Goal: Task Accomplishment & Management: Use online tool/utility

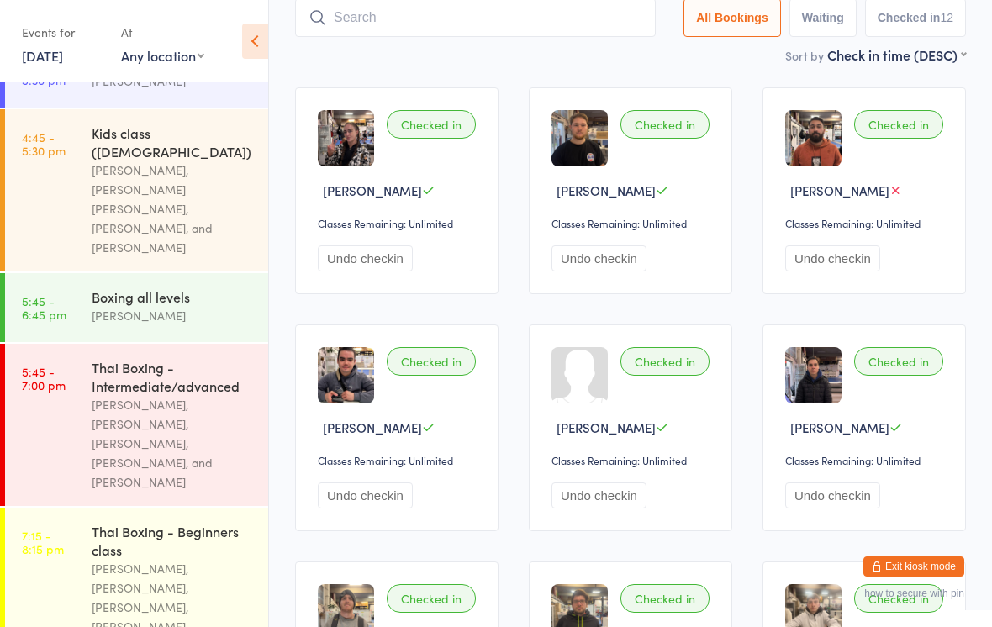
scroll to position [388, 0]
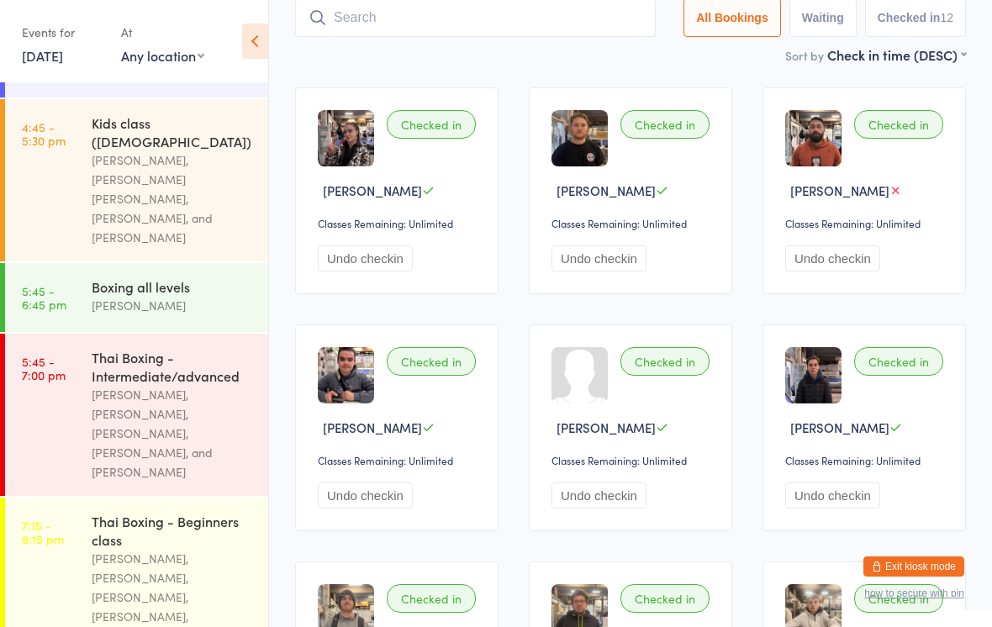
click at [170, 385] on div "[PERSON_NAME], [PERSON_NAME], [PERSON_NAME], [PERSON_NAME], and [PERSON_NAME]" at bounding box center [173, 433] width 162 height 97
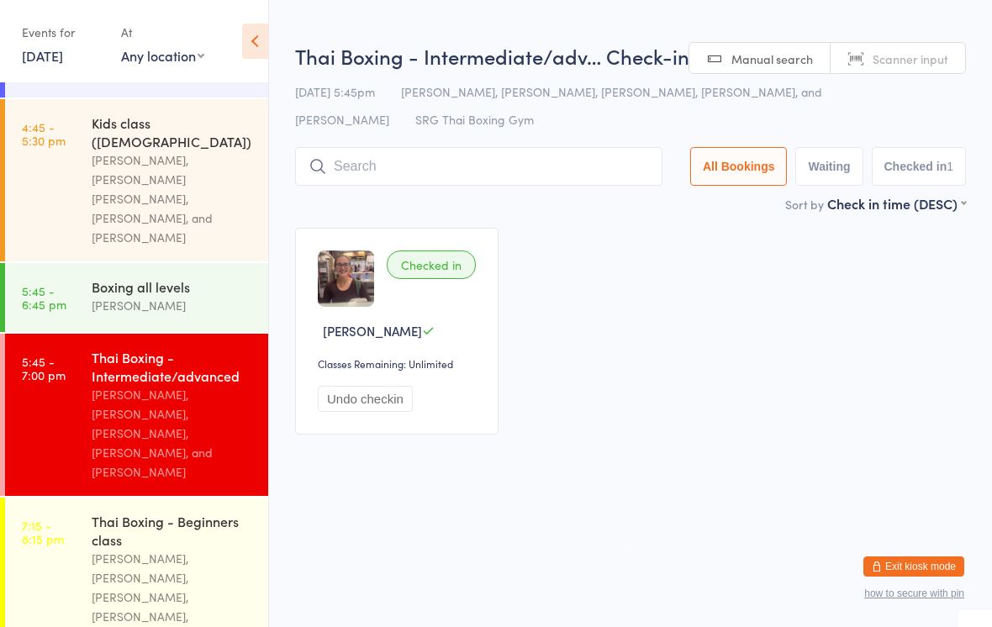
click at [529, 150] on input "search" at bounding box center [479, 166] width 368 height 39
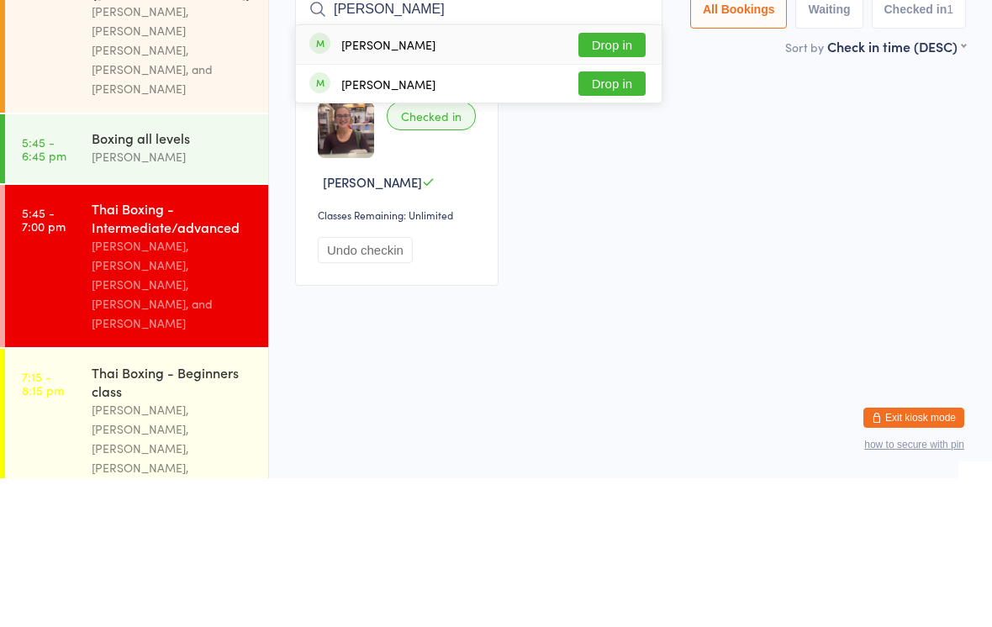
type input "[PERSON_NAME]"
click at [611, 182] on button "Drop in" at bounding box center [612, 194] width 67 height 24
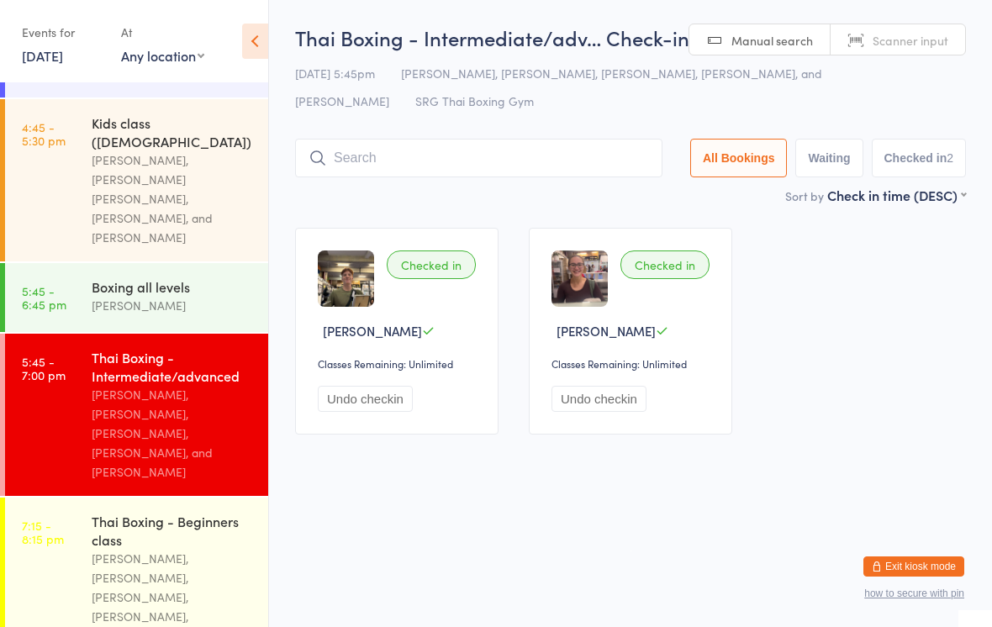
click at [468, 154] on input "search" at bounding box center [479, 158] width 368 height 39
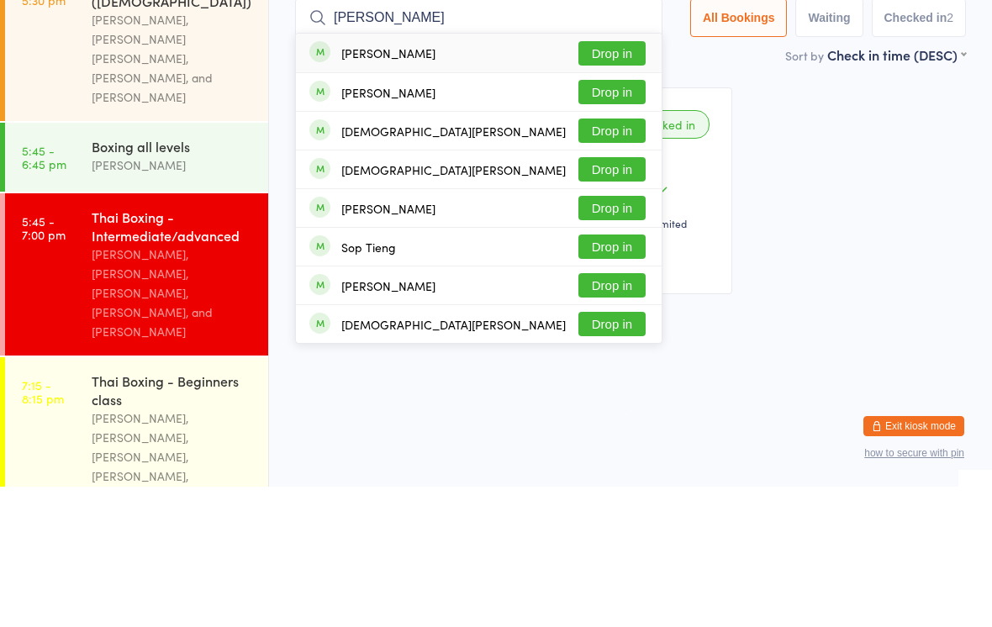
type input "[PERSON_NAME]"
click at [627, 182] on button "Drop in" at bounding box center [612, 194] width 67 height 24
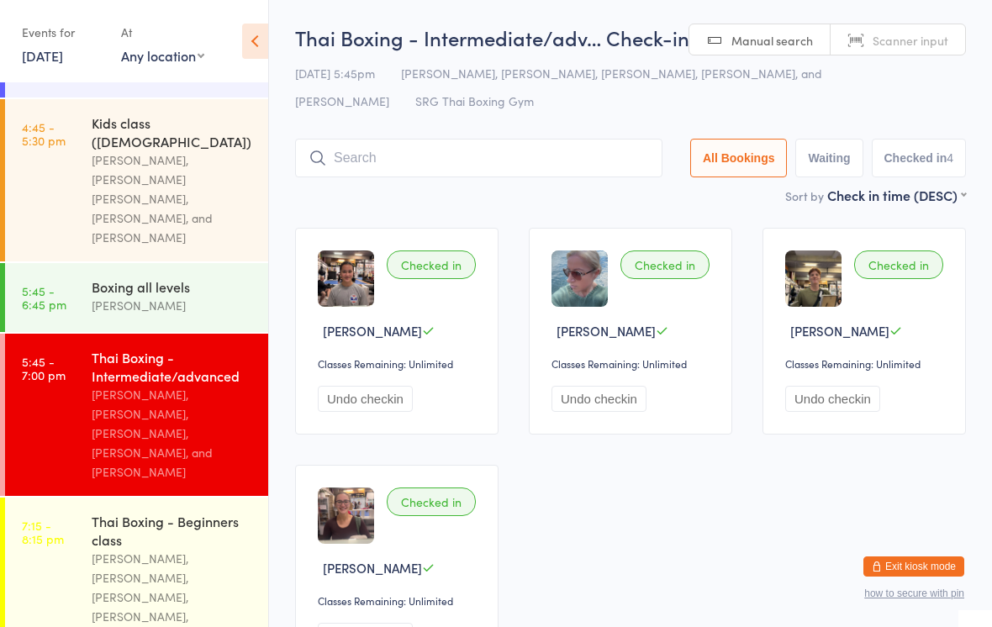
click at [569, 177] on input "search" at bounding box center [479, 158] width 368 height 39
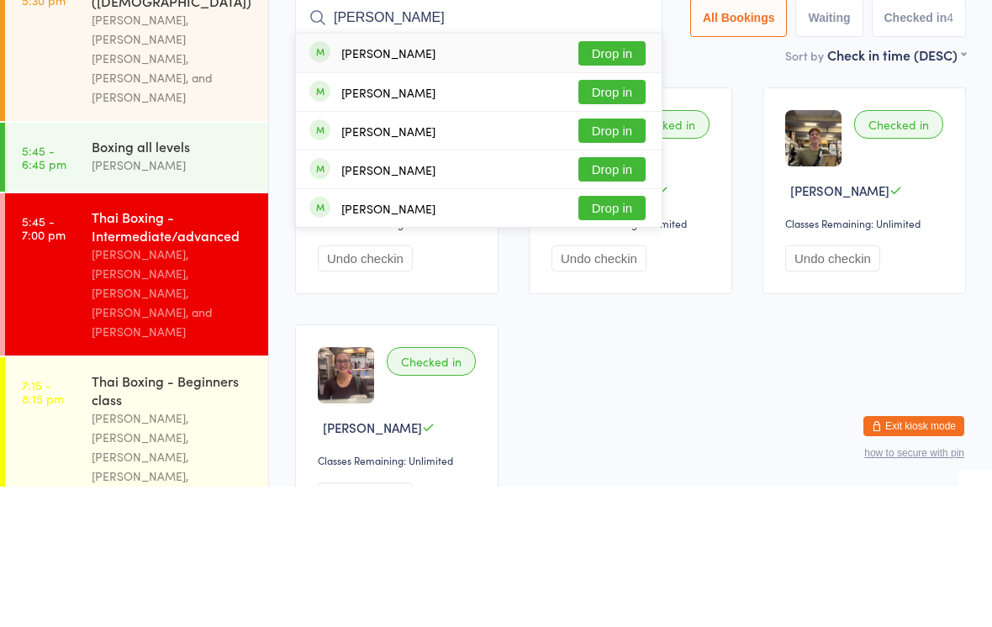
type input "[PERSON_NAME]"
click at [614, 182] on button "Drop in" at bounding box center [612, 194] width 67 height 24
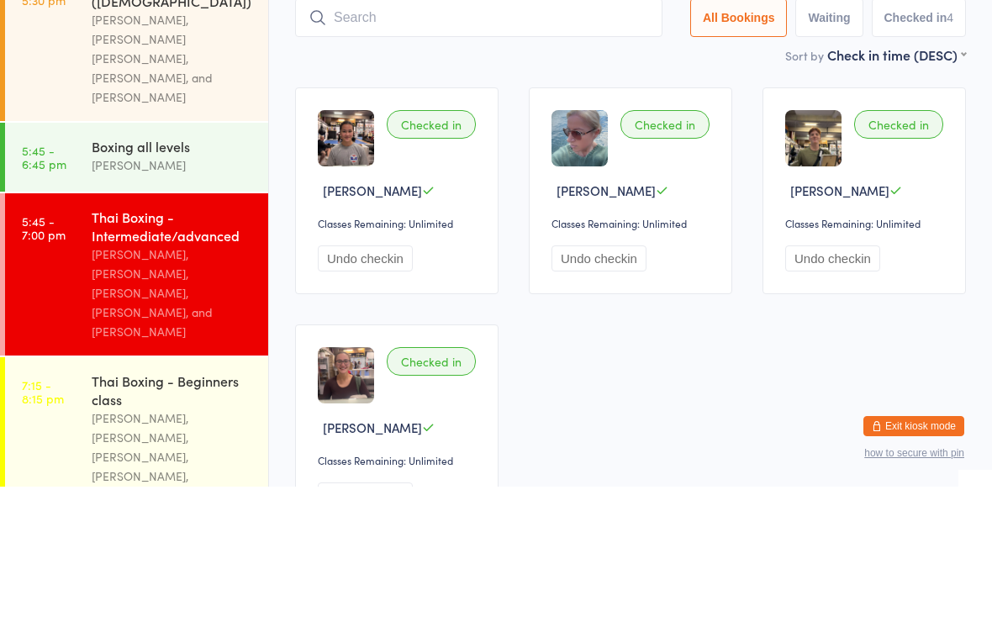
scroll to position [140, 0]
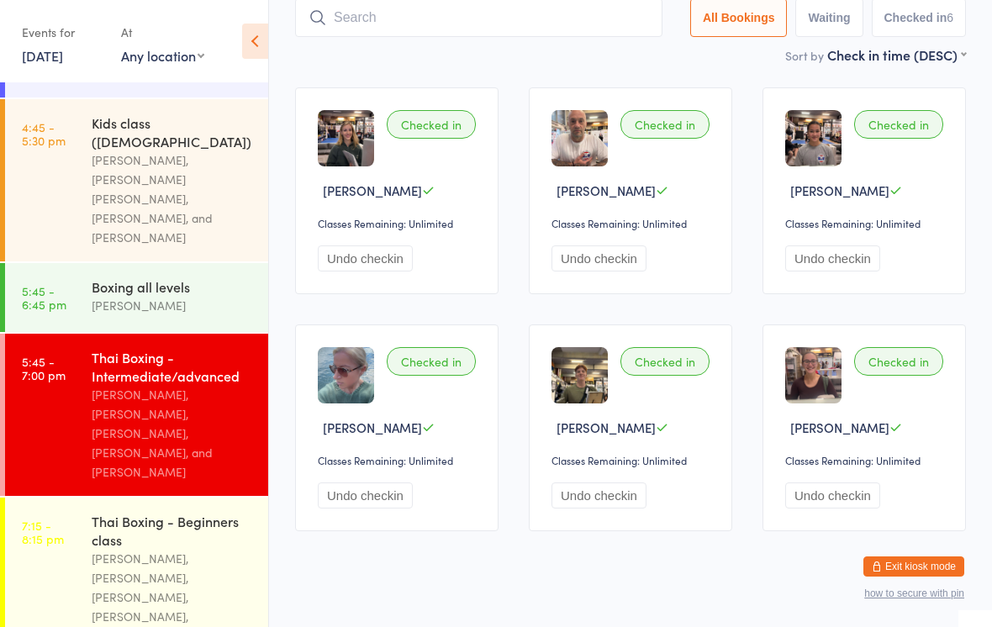
click at [482, 9] on input "search" at bounding box center [479, 17] width 368 height 39
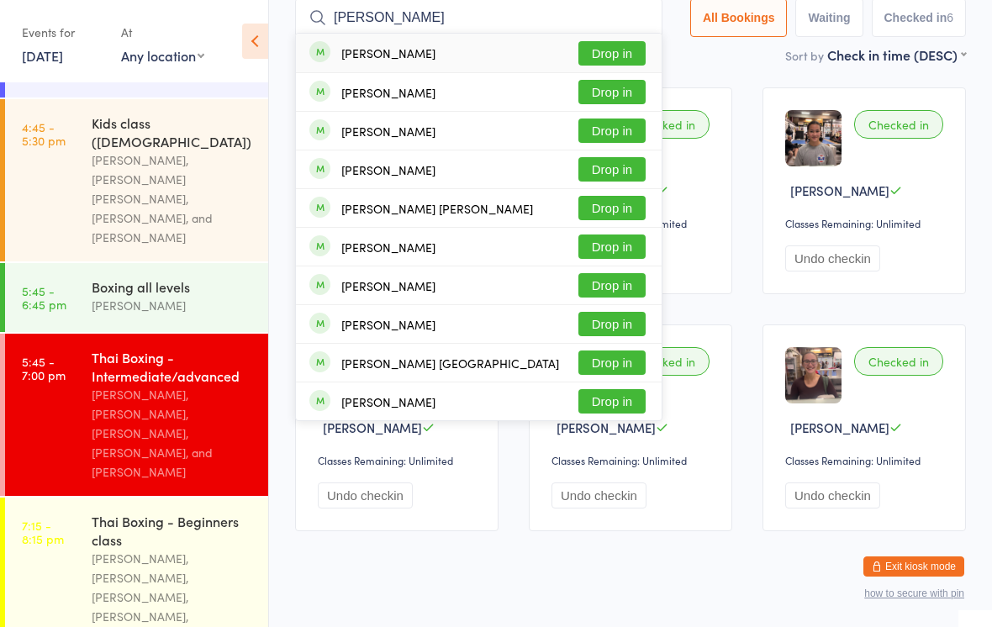
type input "[PERSON_NAME]"
click at [619, 50] on button "Drop in" at bounding box center [612, 53] width 67 height 24
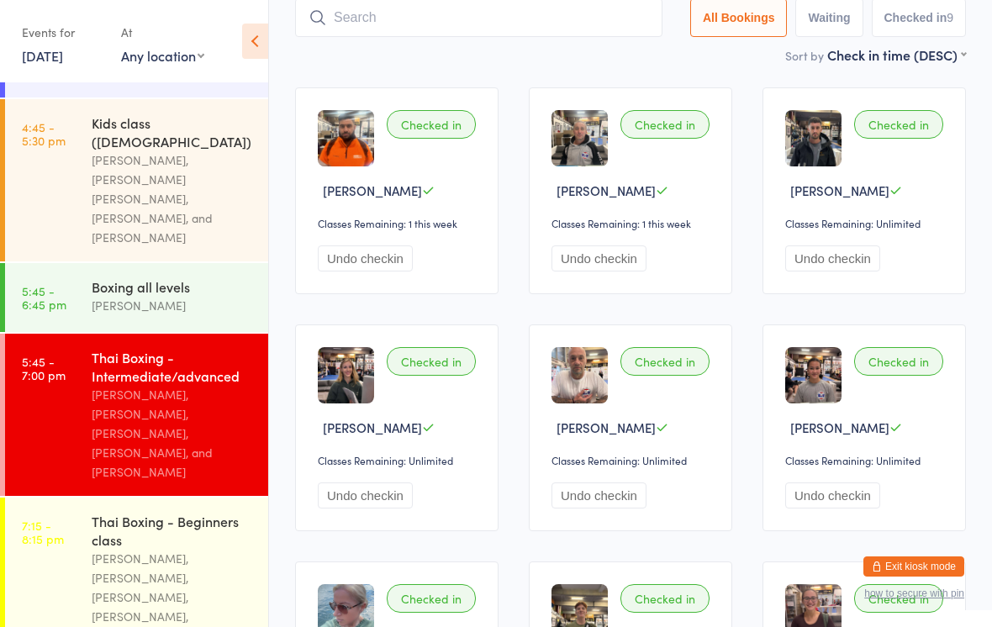
click at [482, 3] on input "search" at bounding box center [479, 17] width 368 height 39
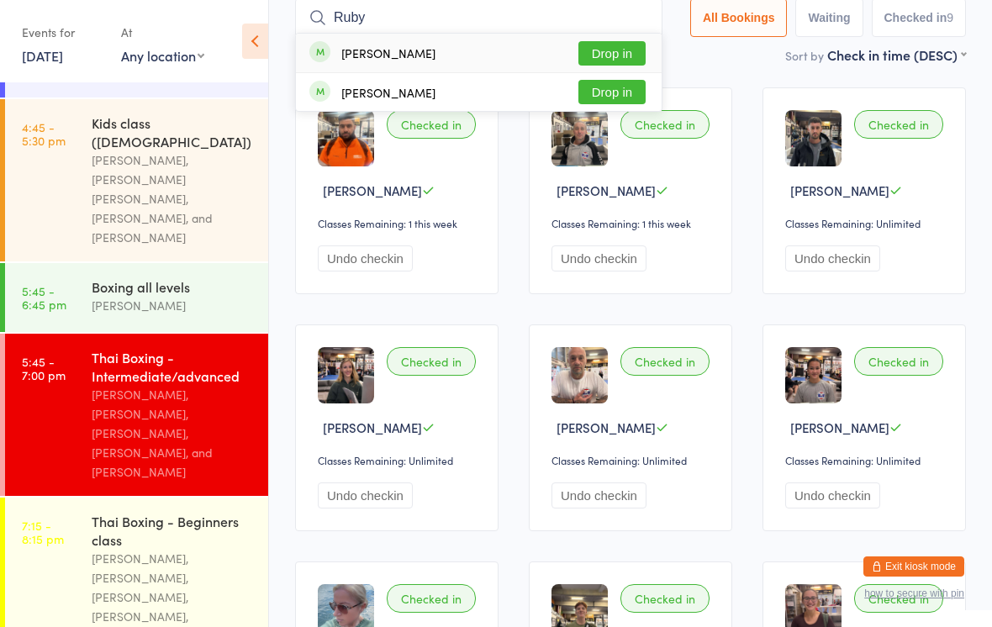
type input "Ruby"
click at [626, 55] on button "Drop in" at bounding box center [612, 53] width 67 height 24
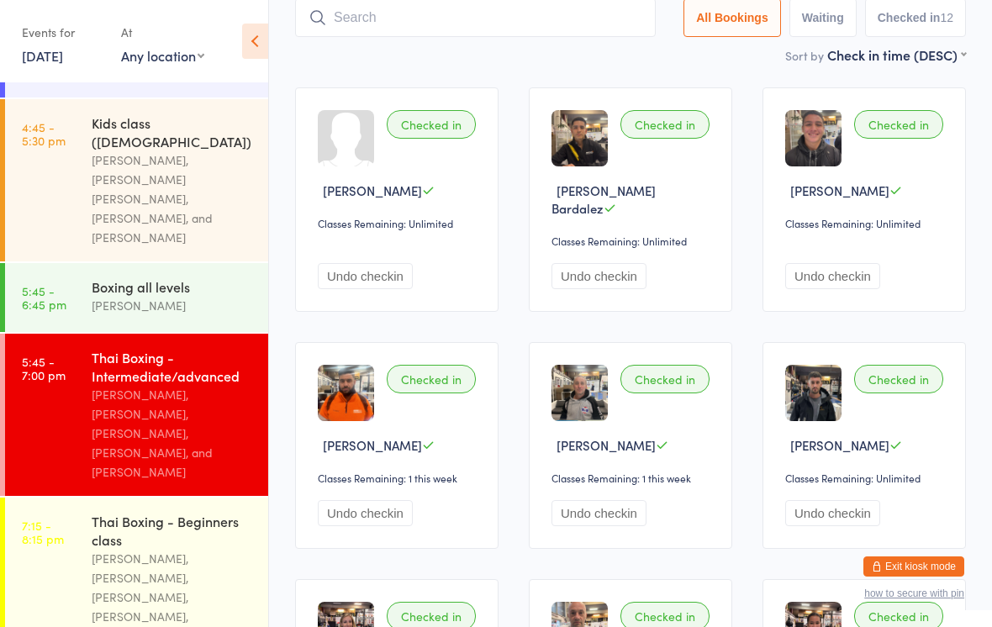
click at [458, 34] on input "search" at bounding box center [475, 17] width 361 height 39
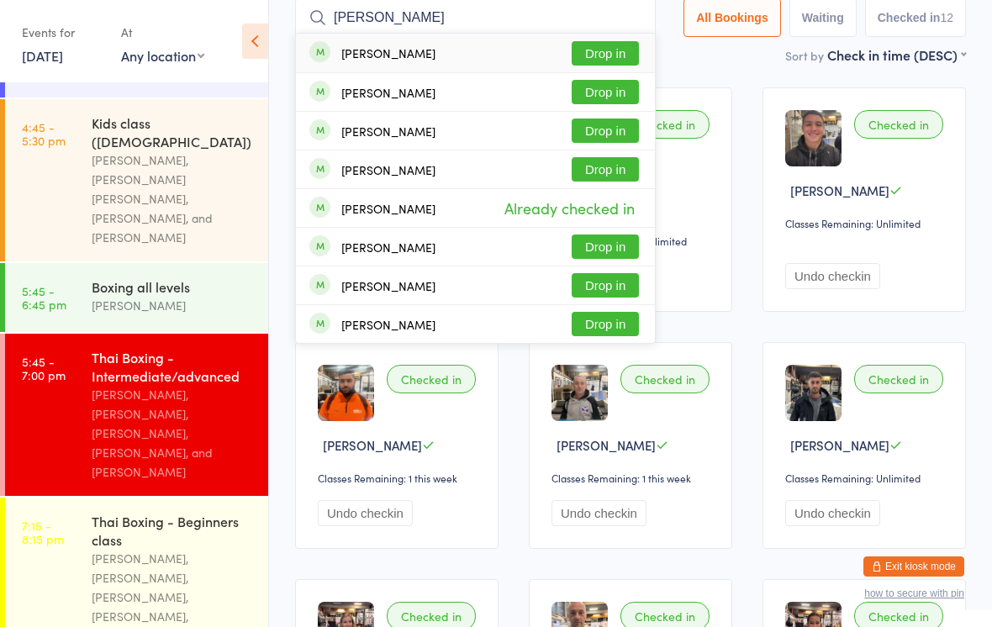
type input "[PERSON_NAME]"
click at [606, 49] on button "Drop in" at bounding box center [605, 53] width 67 height 24
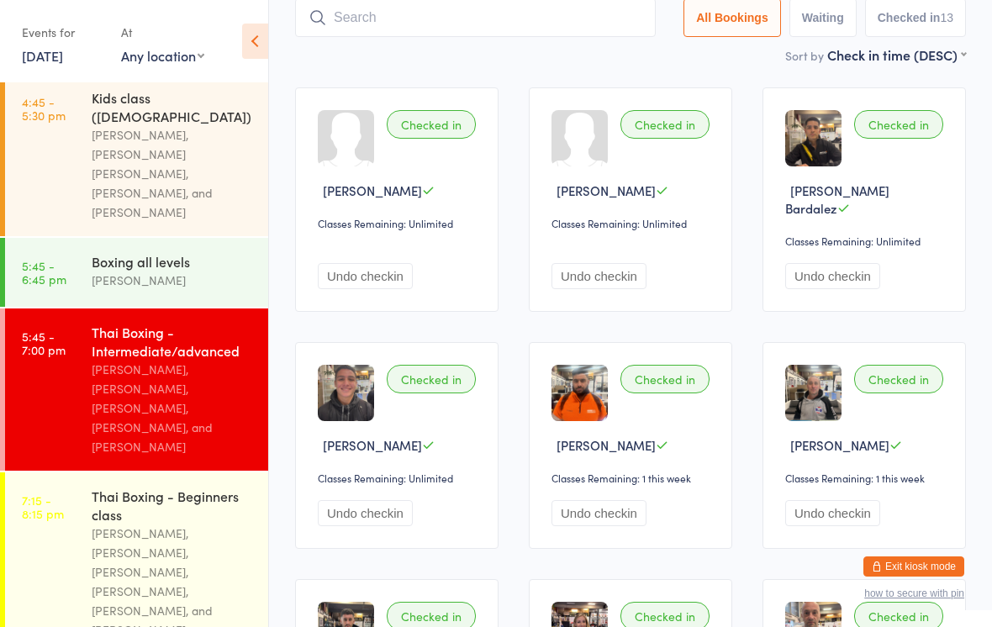
scroll to position [412, 0]
click at [339, 24] on input "search" at bounding box center [475, 17] width 361 height 39
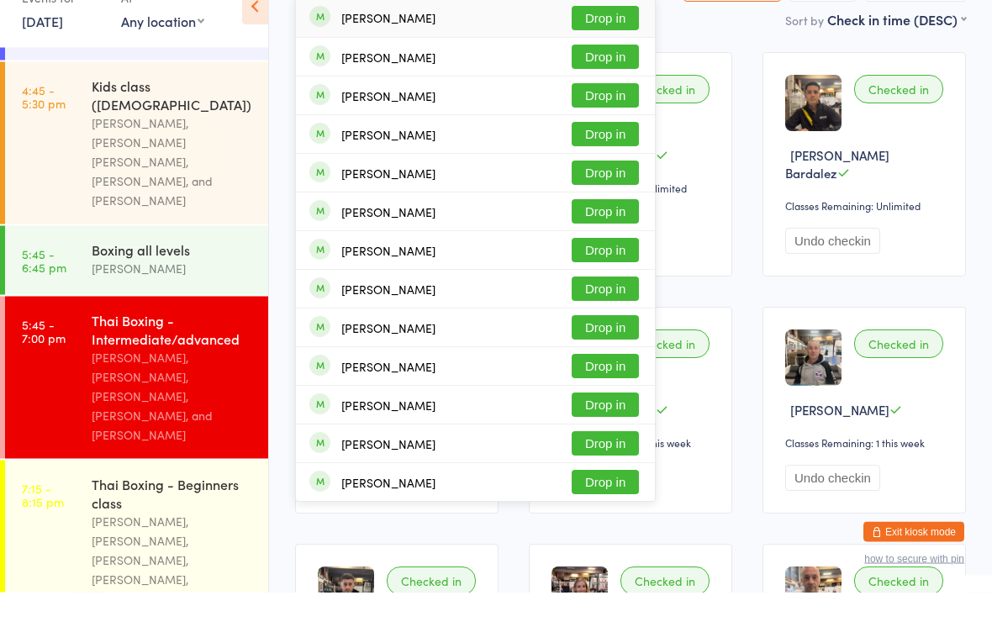
scroll to position [386, 0]
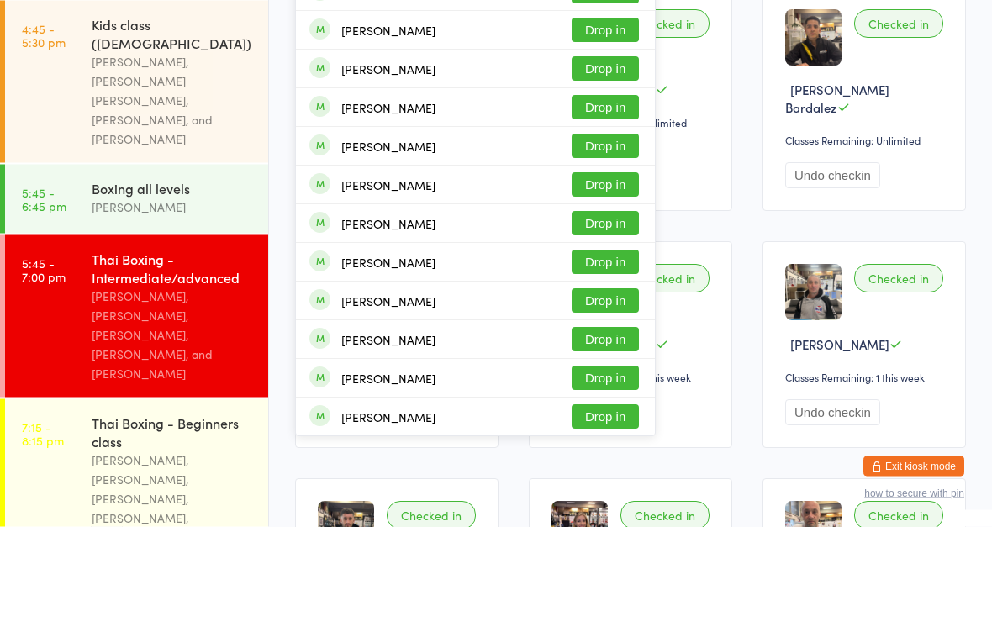
type input "[PERSON_NAME]"
click at [596, 273] on button "Drop in" at bounding box center [605, 285] width 67 height 24
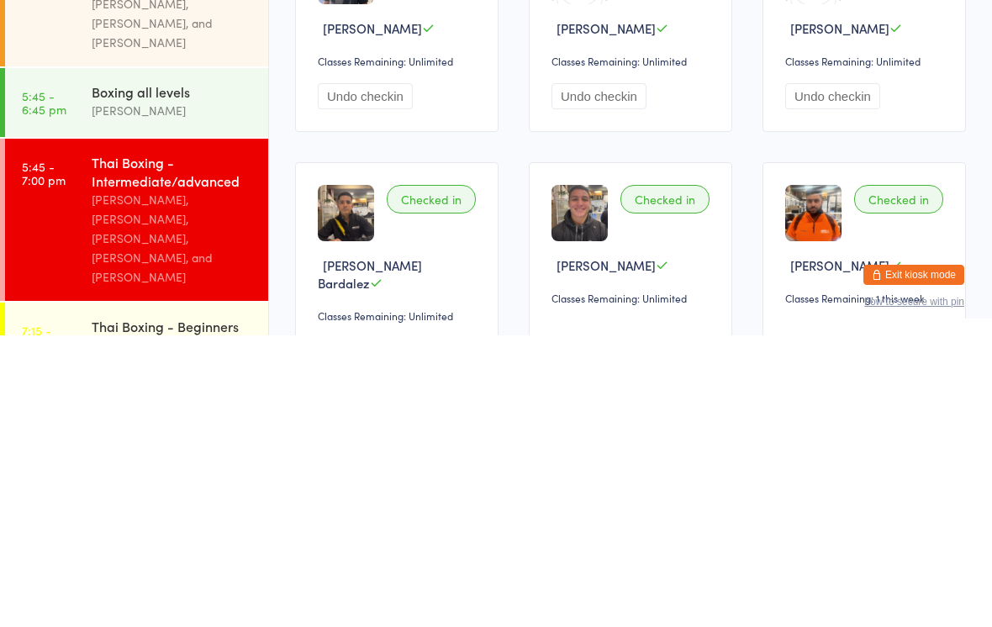
scroll to position [268, 0]
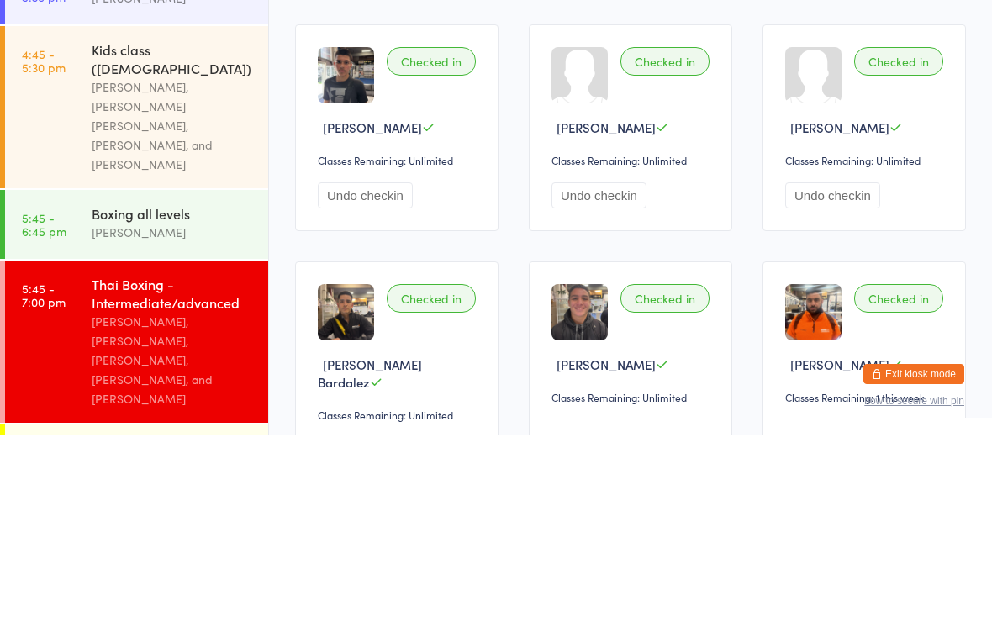
click at [157, 468] on div "Thai Boxing - Intermediate/advanced" at bounding box center [173, 486] width 162 height 37
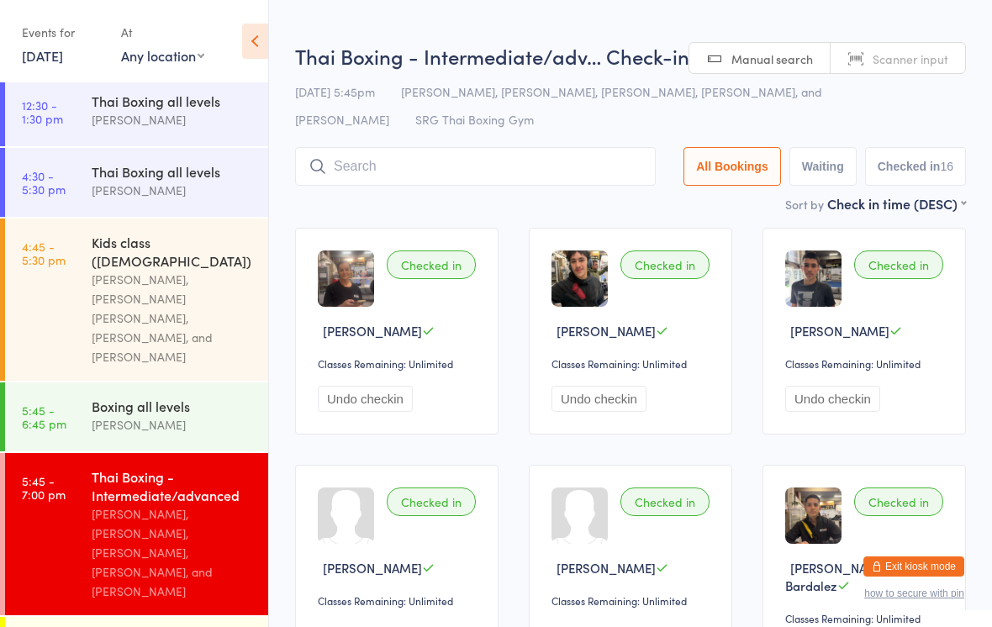
click at [436, 167] on input "search" at bounding box center [475, 166] width 361 height 39
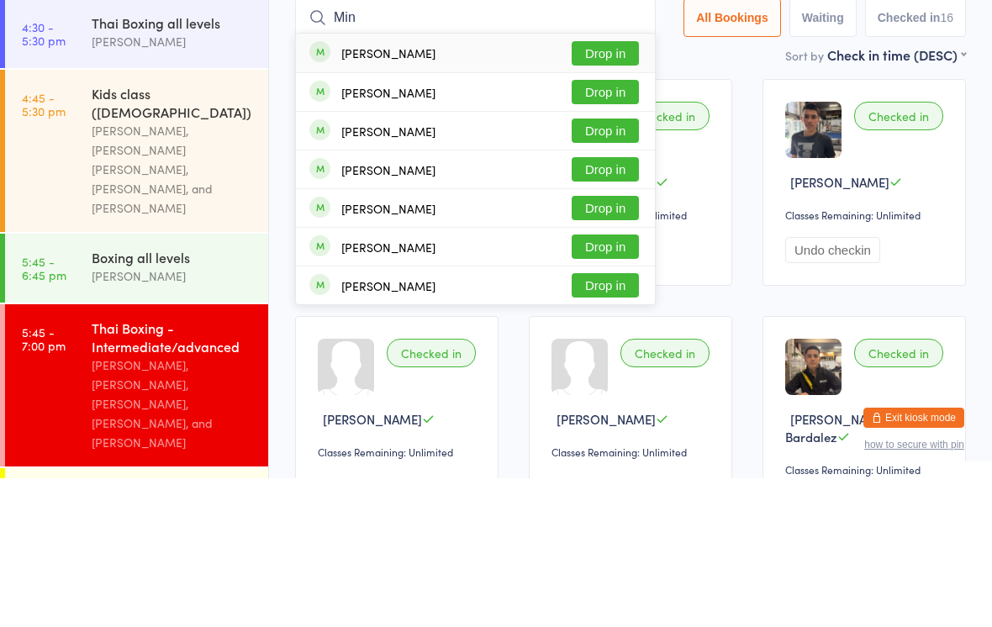
type input "Min"
click at [715, 228] on div "Checked in [PERSON_NAME] Classes Remaining: Unlimited Undo checkin" at bounding box center [631, 331] width 204 height 207
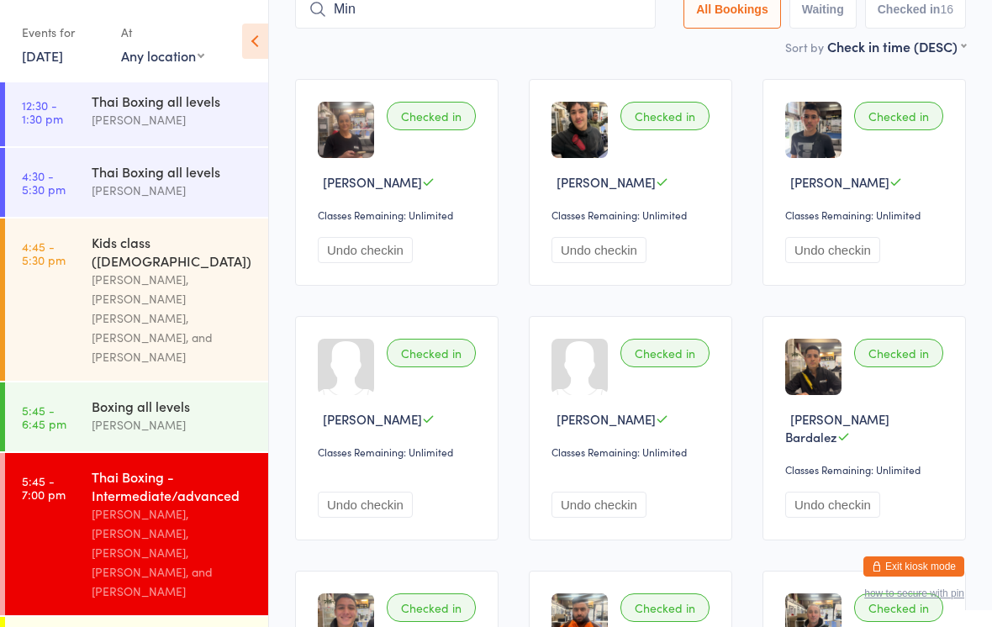
click at [594, 17] on input "Min" at bounding box center [475, 9] width 361 height 39
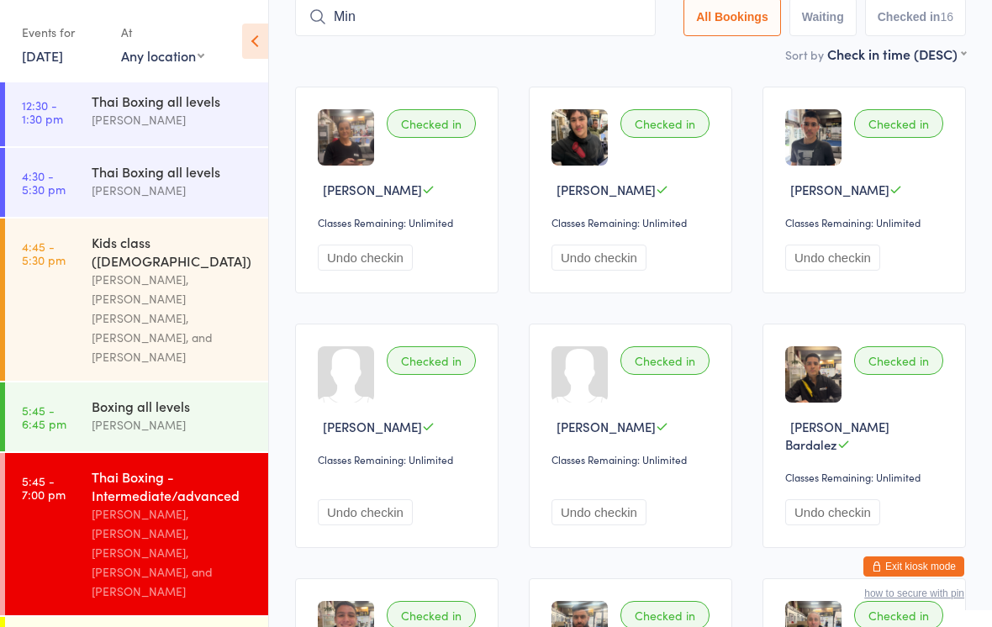
scroll to position [140, 0]
click at [175, 474] on div "Thai Boxing - Intermediate/advanced" at bounding box center [173, 486] width 162 height 37
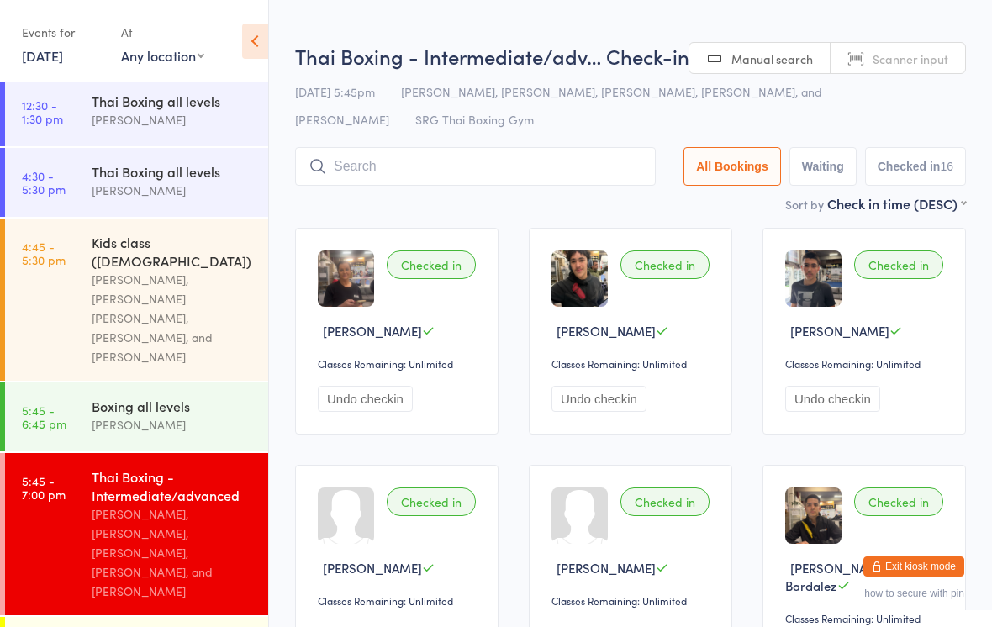
click at [505, 177] on input "search" at bounding box center [475, 166] width 361 height 39
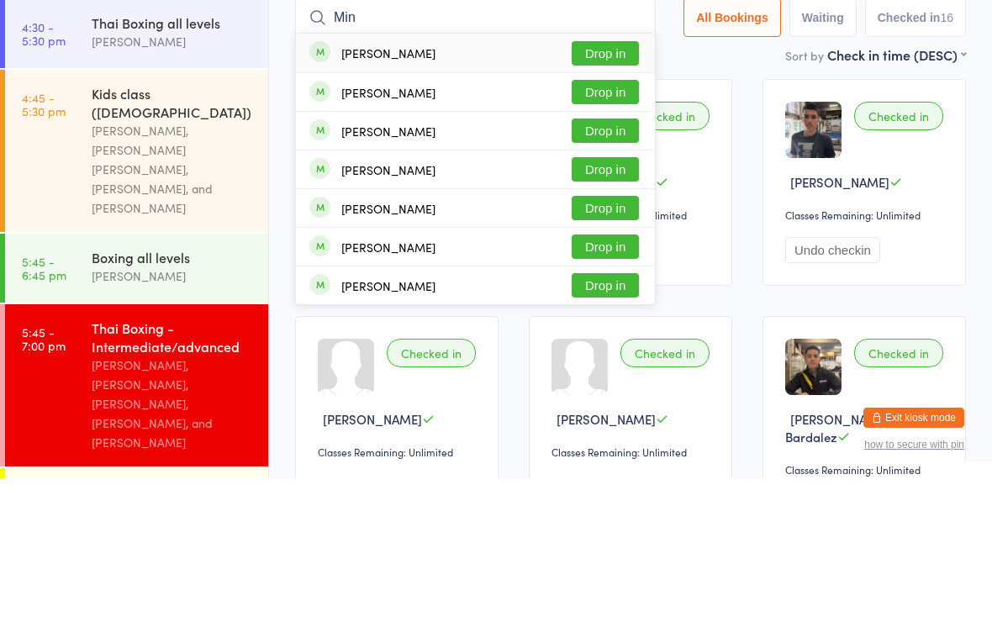
type input "Min"
click at [615, 190] on button "Drop in" at bounding box center [605, 202] width 67 height 24
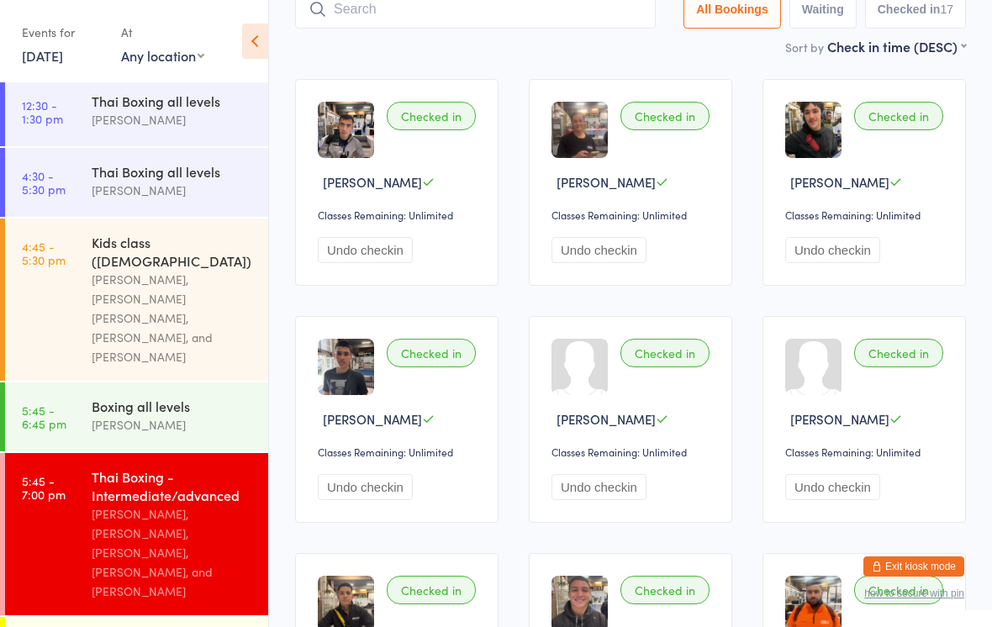
click at [172, 397] on div "Boxing all levels" at bounding box center [173, 406] width 162 height 19
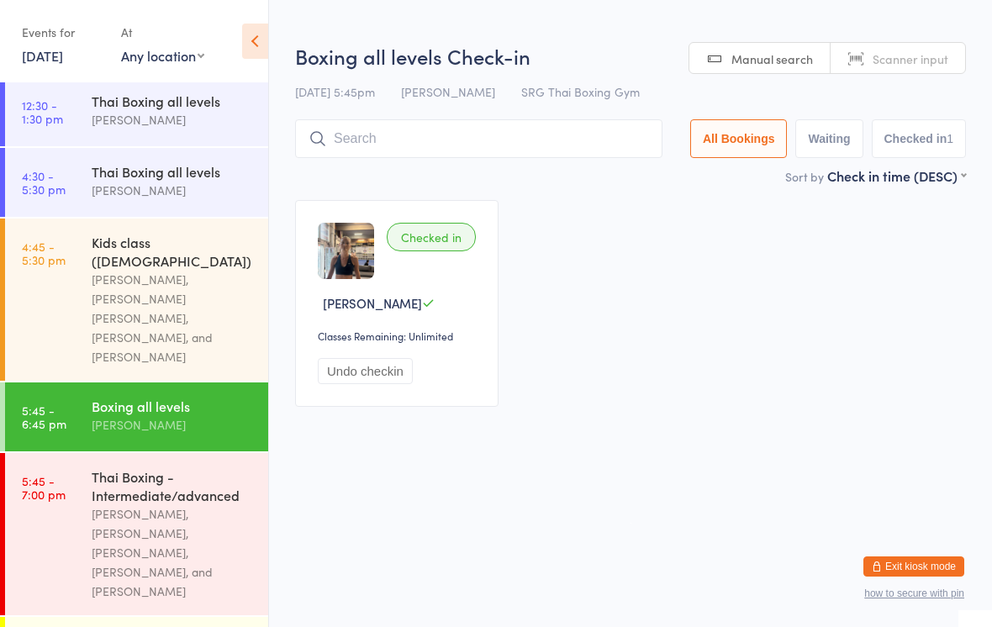
click at [365, 134] on input "search" at bounding box center [479, 138] width 368 height 39
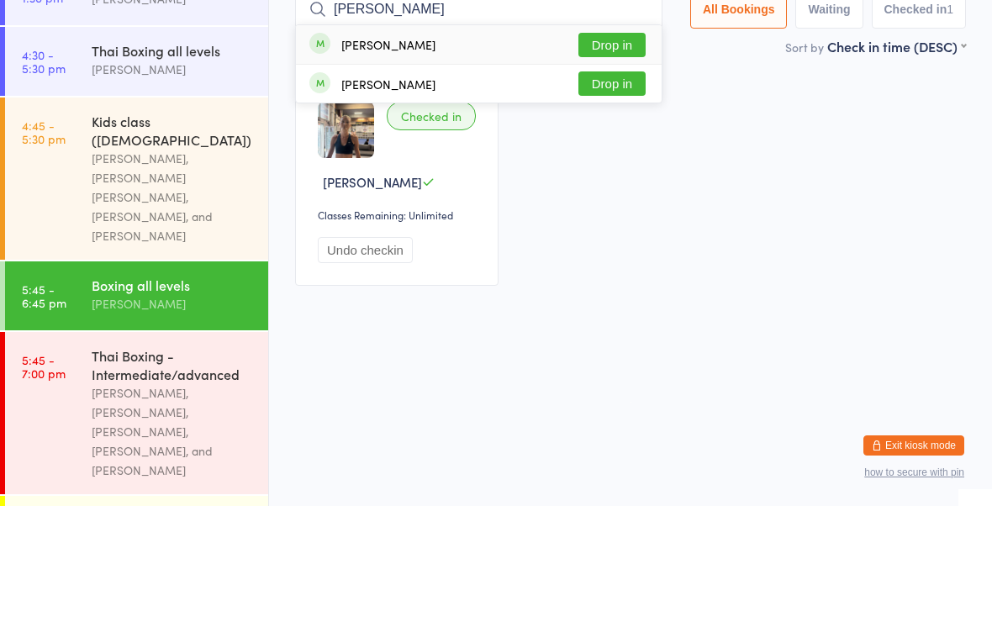
type input "[PERSON_NAME]"
click at [625, 154] on button "Drop in" at bounding box center [612, 166] width 67 height 24
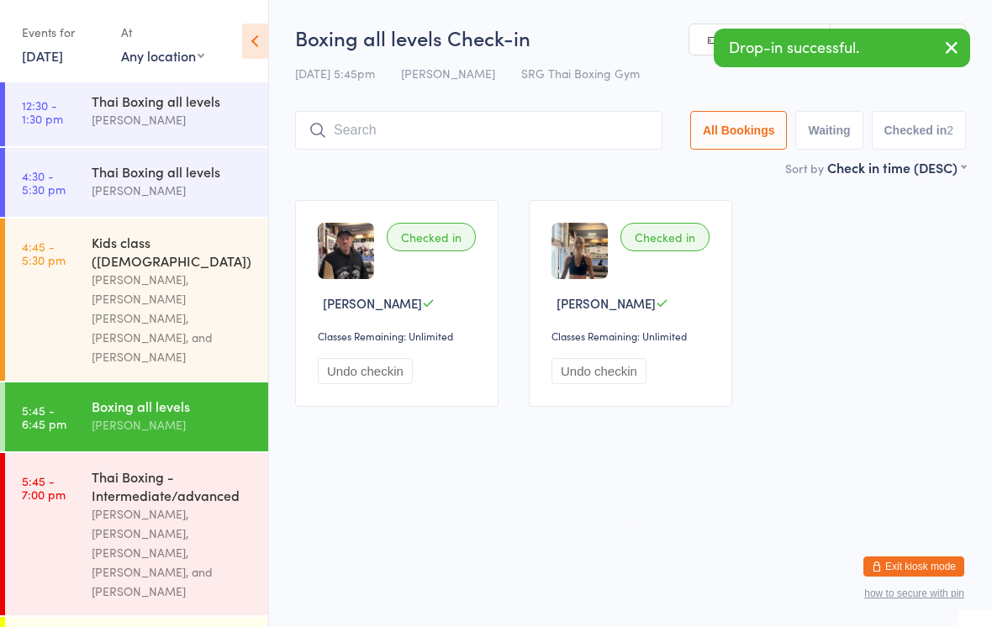
click at [180, 468] on div "Thai Boxing - Intermediate/advanced" at bounding box center [173, 486] width 162 height 37
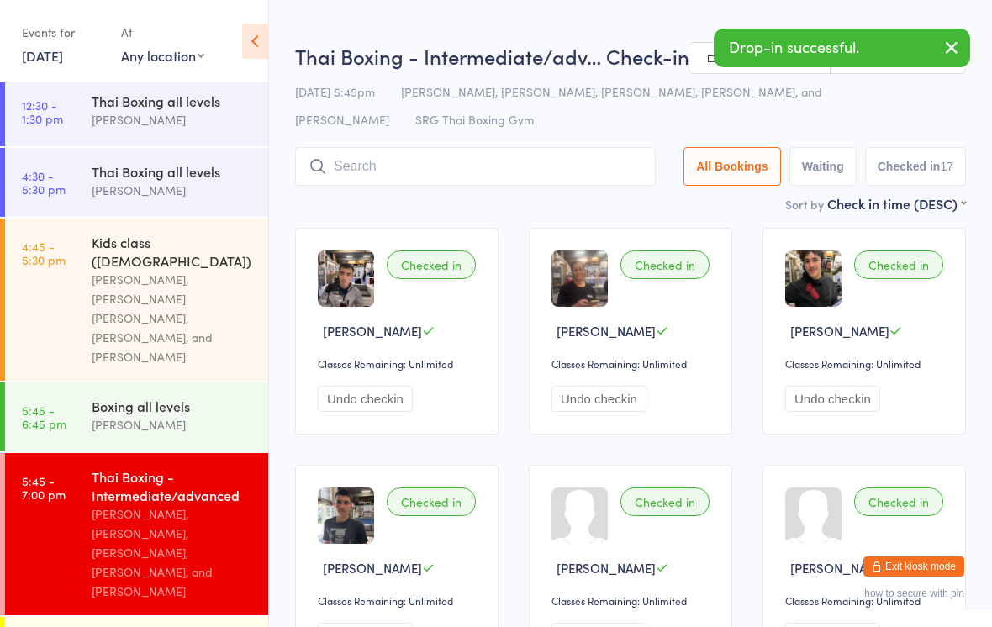
click at [389, 155] on input "search" at bounding box center [475, 166] width 361 height 39
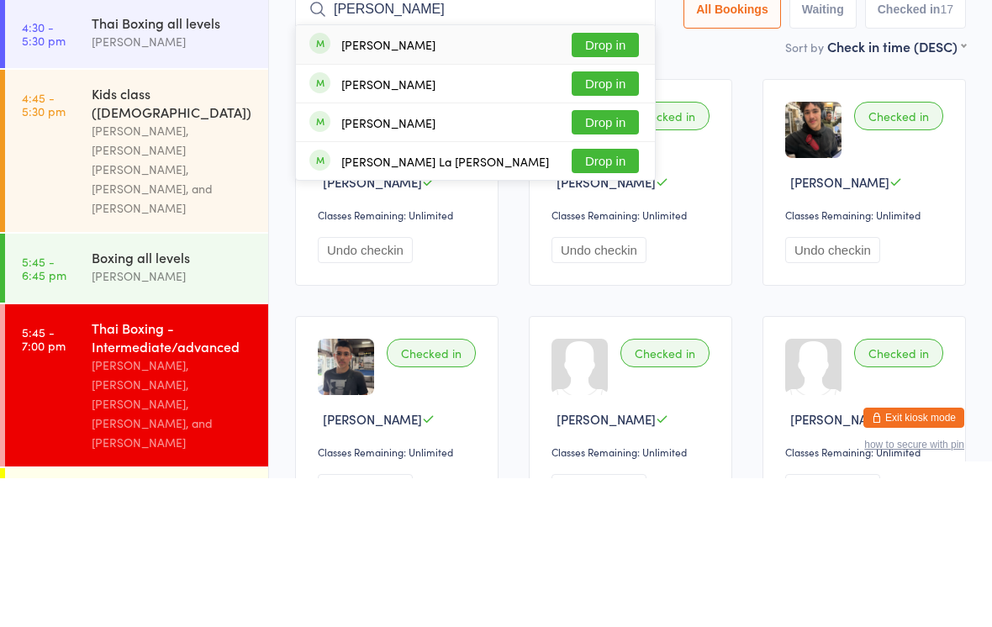
click at [588, 139] on input "[PERSON_NAME]" at bounding box center [475, 158] width 361 height 39
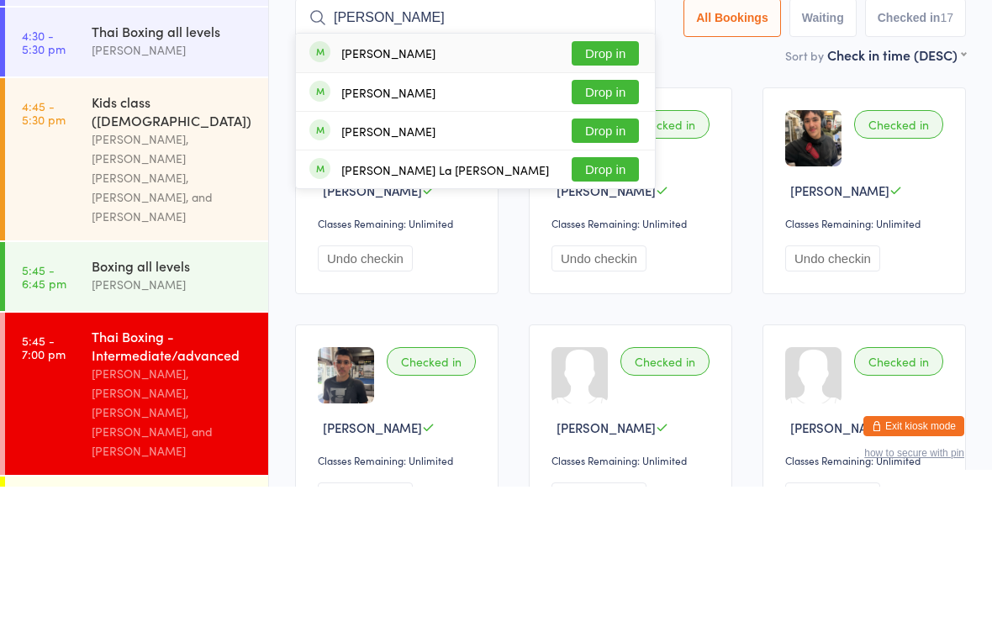
type input "[PERSON_NAME]"
click at [591, 182] on button "Drop in" at bounding box center [605, 194] width 67 height 24
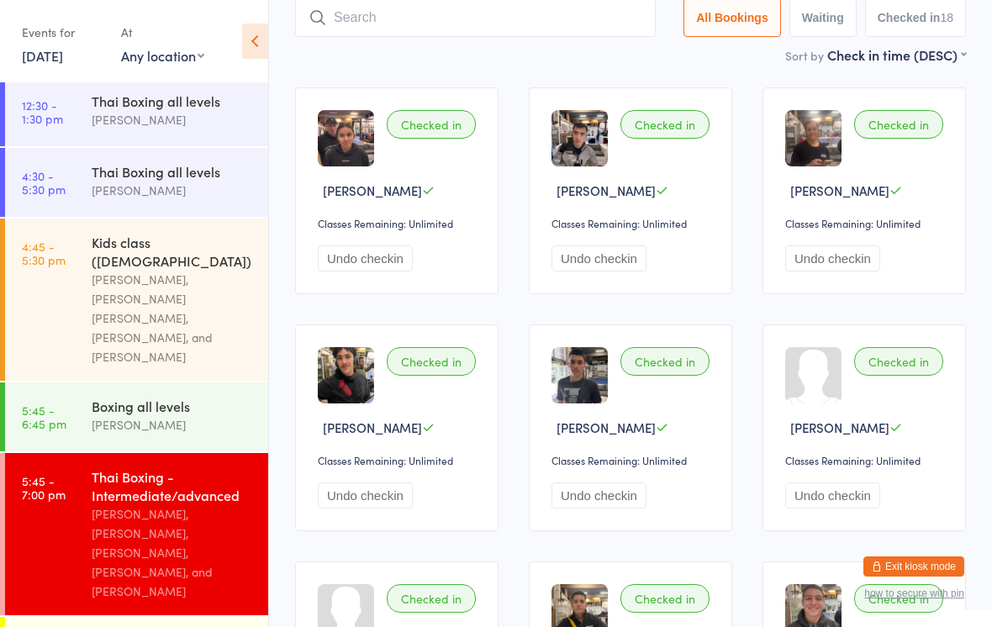
scroll to position [319, 0]
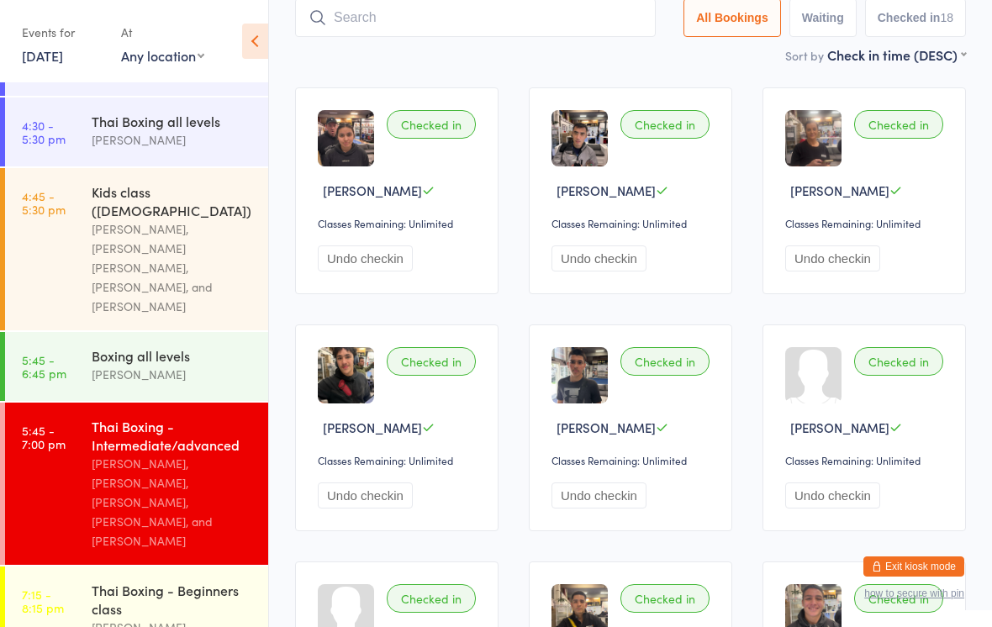
click at [171, 426] on div "Thai Boxing - Intermediate/advanced" at bounding box center [173, 435] width 162 height 37
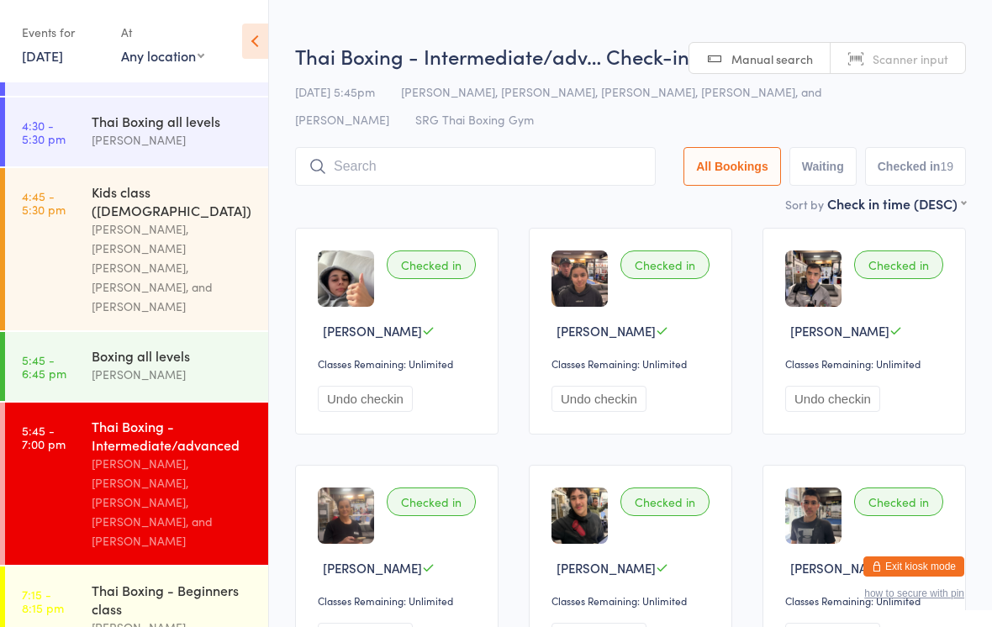
click at [404, 165] on input "search" at bounding box center [475, 166] width 361 height 39
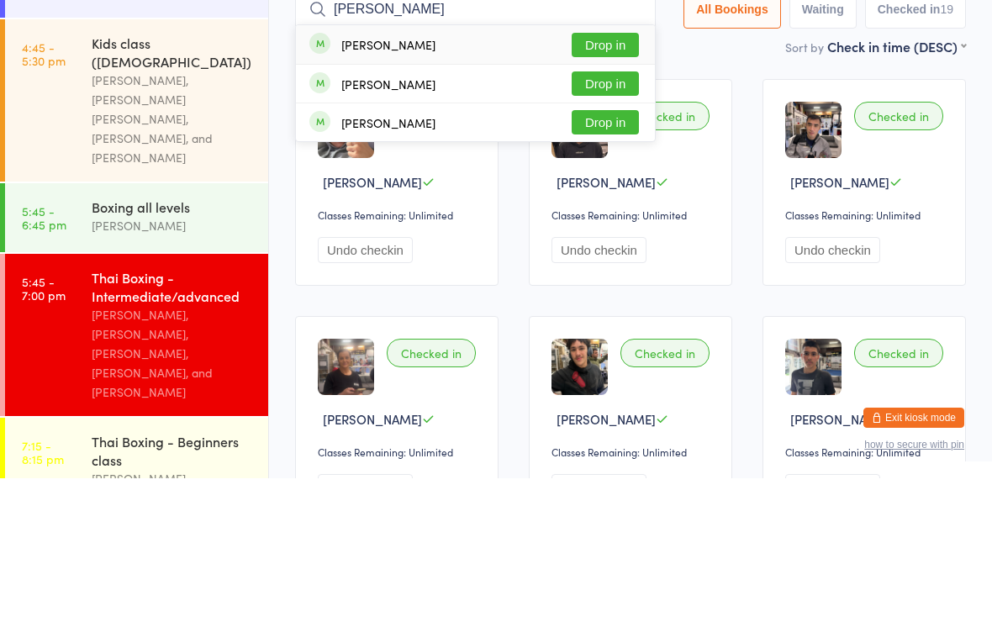
type input "[PERSON_NAME]"
click at [622, 182] on button "Drop in" at bounding box center [605, 194] width 67 height 24
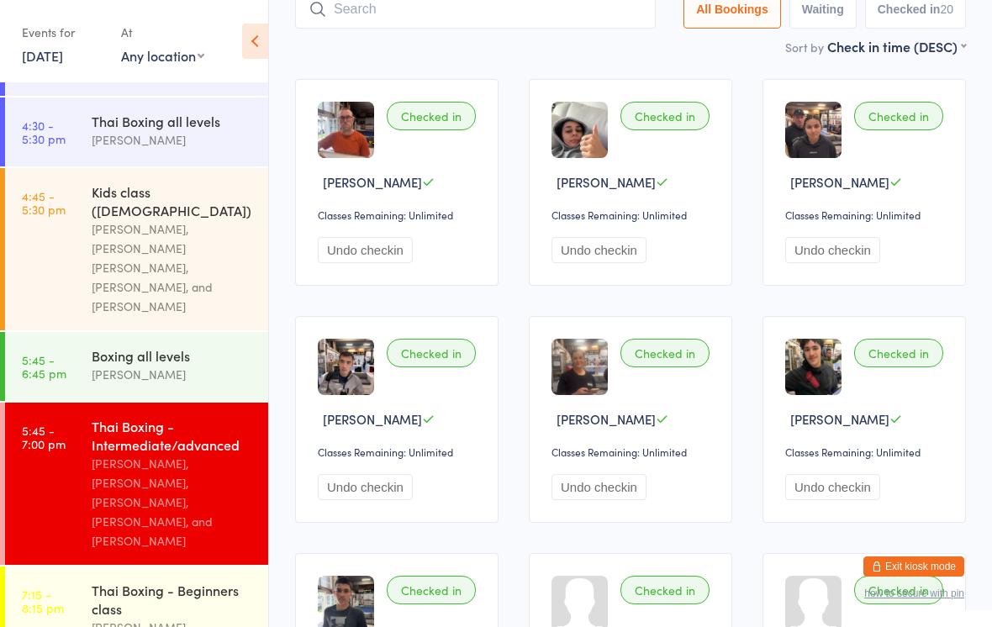
click at [440, 8] on input "search" at bounding box center [475, 9] width 361 height 39
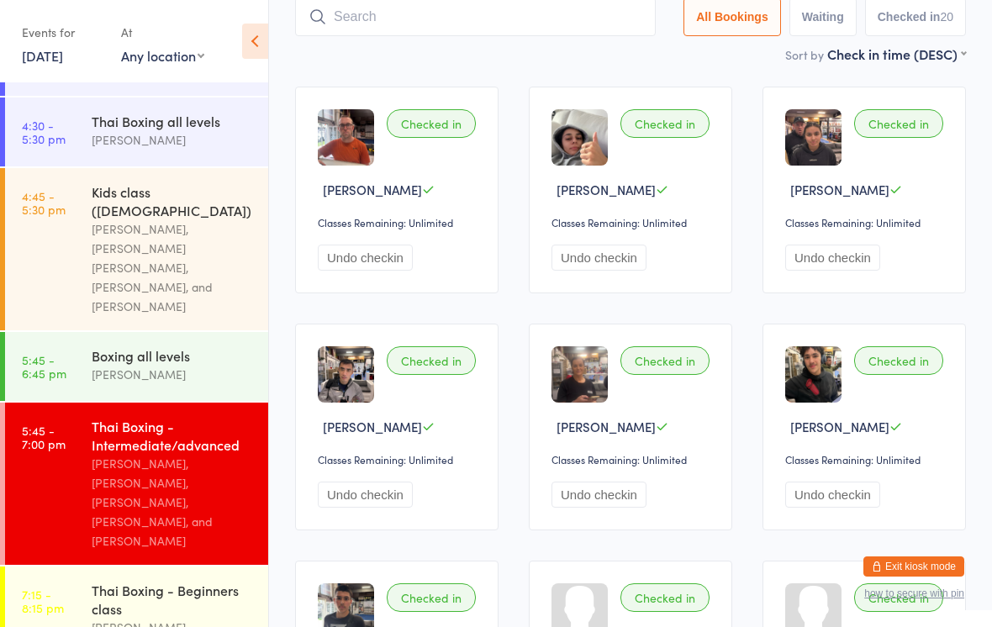
scroll to position [140, 0]
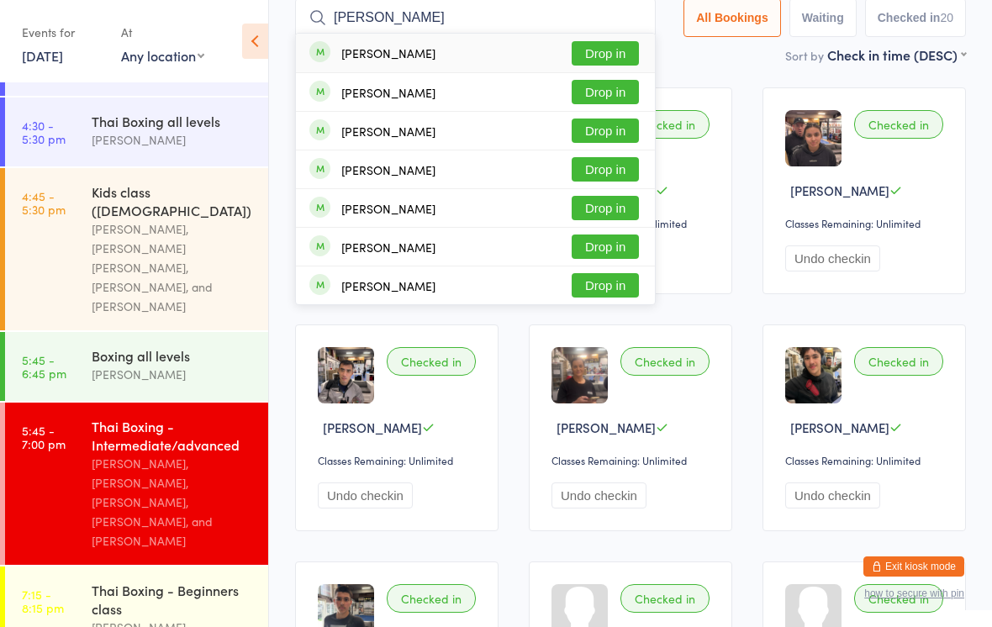
type input "[PERSON_NAME]"
click at [617, 54] on button "Drop in" at bounding box center [605, 53] width 67 height 24
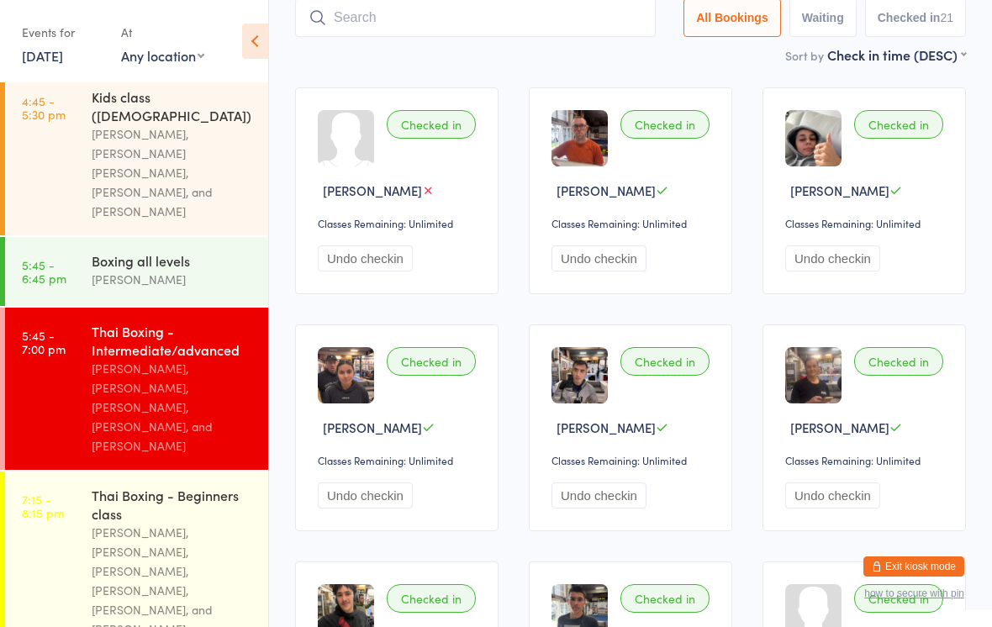
scroll to position [412, 0]
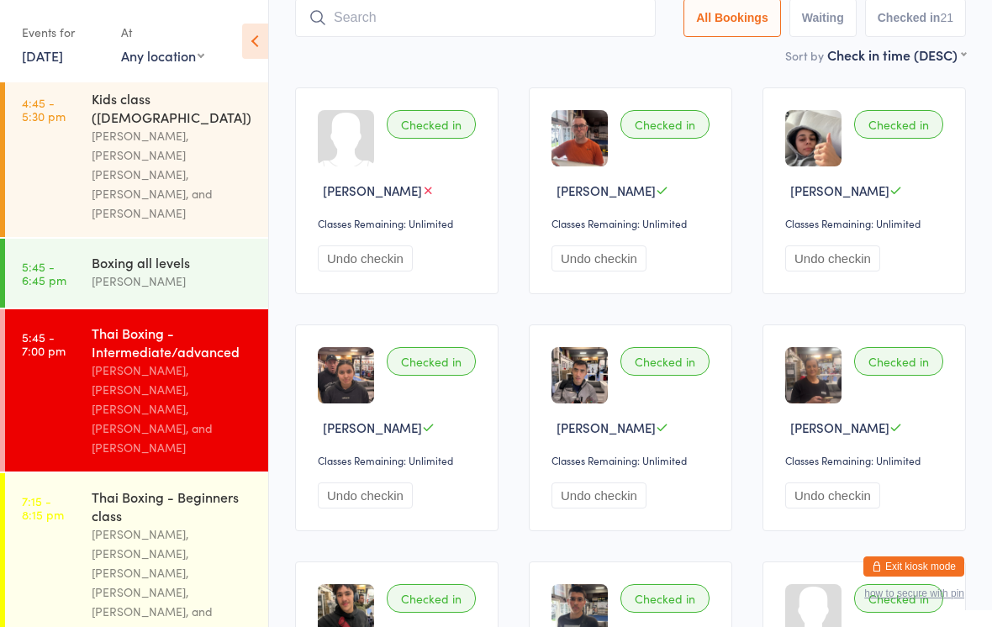
click at [163, 361] on div "[PERSON_NAME], [PERSON_NAME], [PERSON_NAME], [PERSON_NAME], and [PERSON_NAME]" at bounding box center [173, 409] width 162 height 97
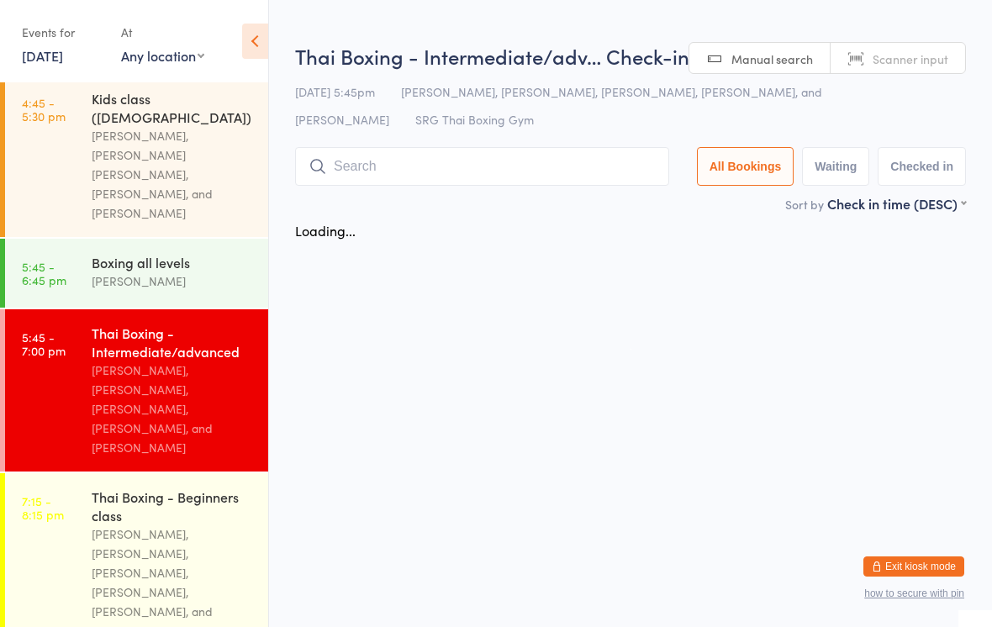
scroll to position [0, 0]
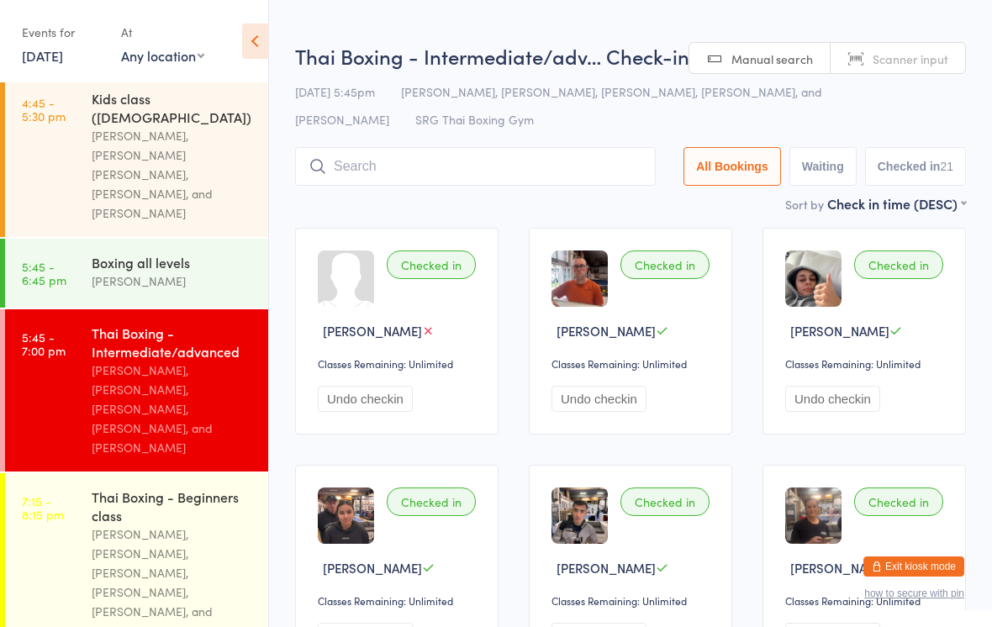
click at [430, 174] on input "search" at bounding box center [475, 166] width 361 height 39
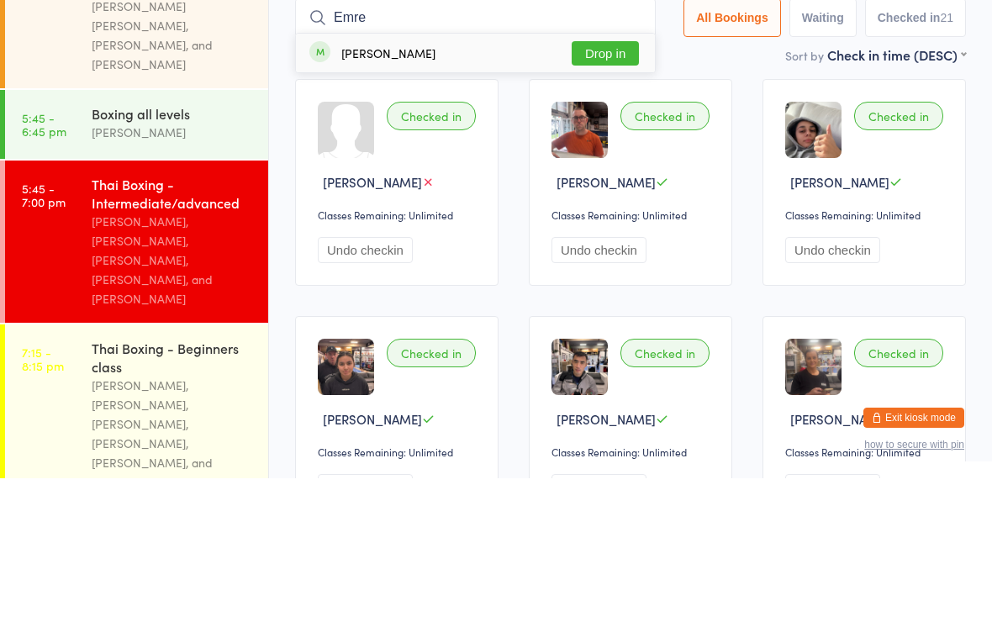
type input "Emre"
click at [612, 190] on button "Drop in" at bounding box center [605, 202] width 67 height 24
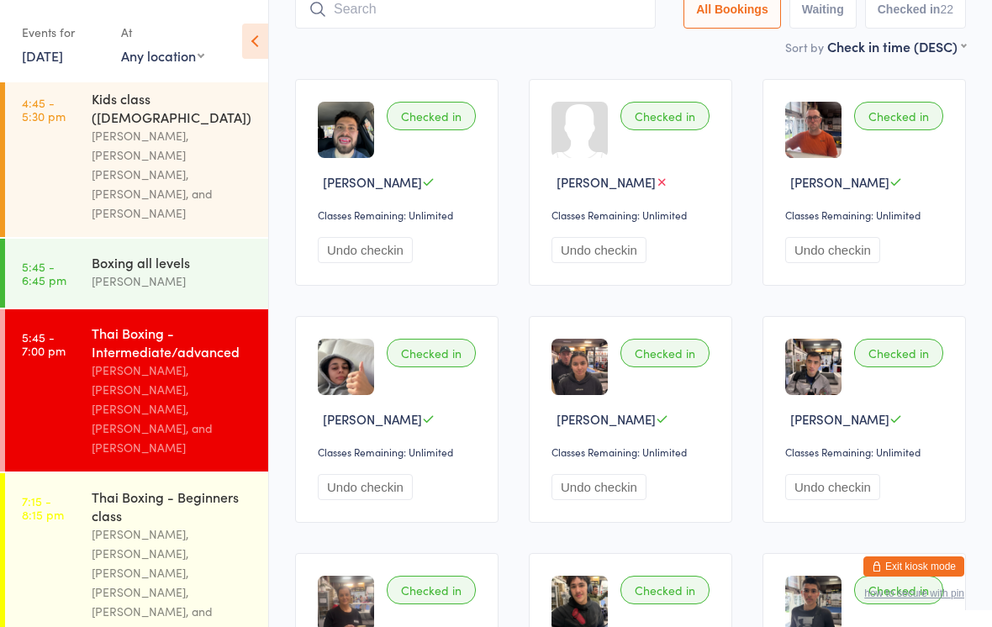
click at [538, 19] on input "search" at bounding box center [475, 9] width 361 height 39
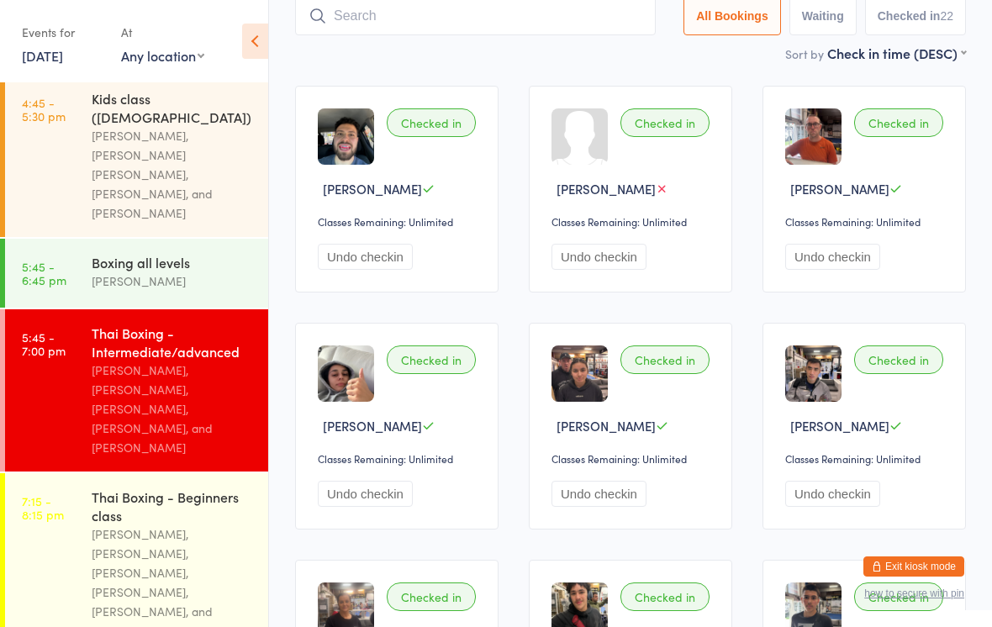
scroll to position [140, 0]
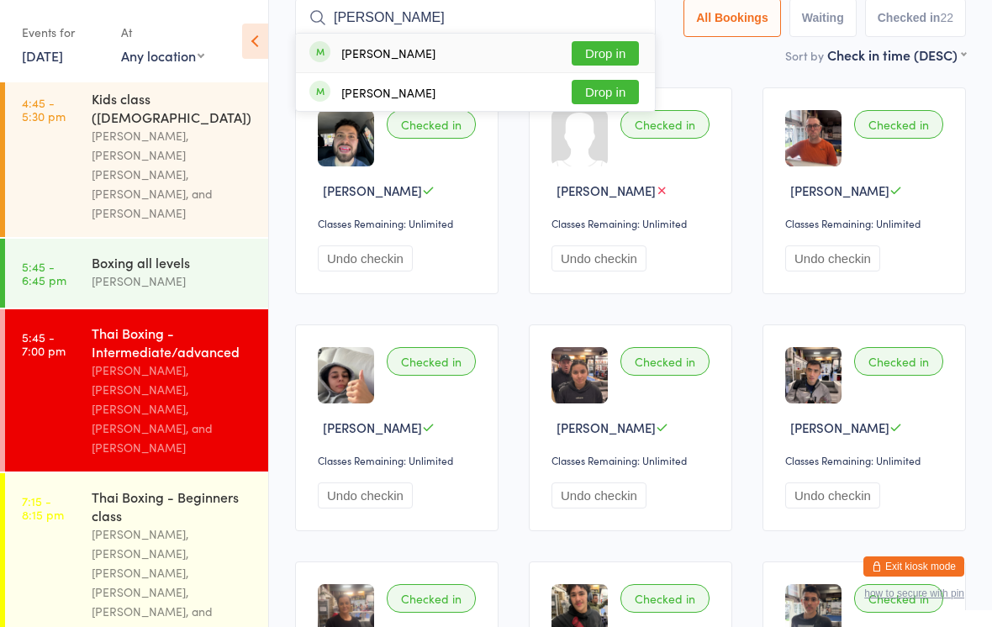
type input "[PERSON_NAME]"
click at [608, 57] on button "Drop in" at bounding box center [605, 53] width 67 height 24
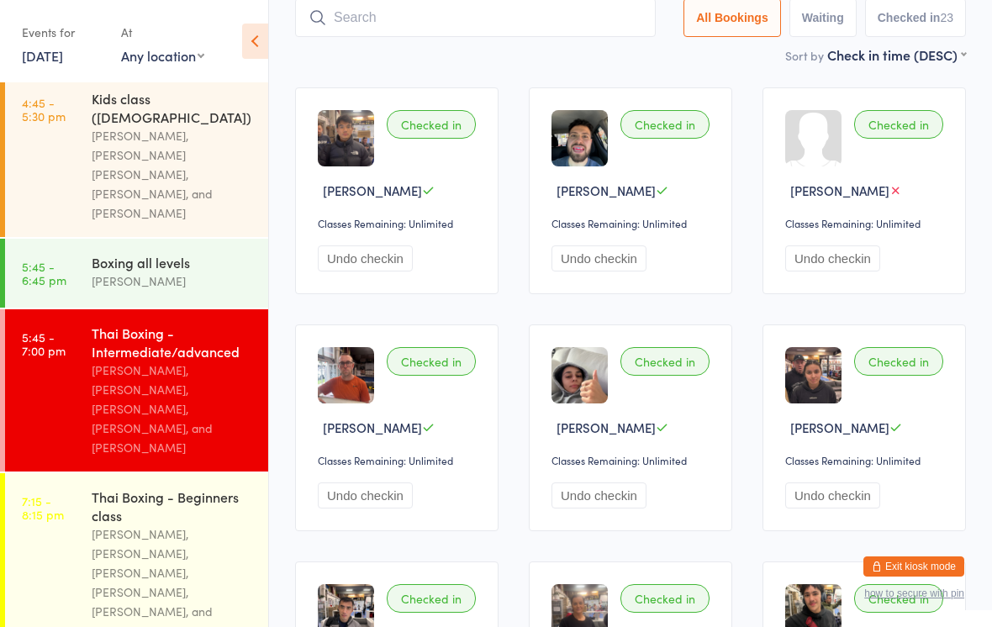
click at [480, 26] on input "search" at bounding box center [475, 17] width 361 height 39
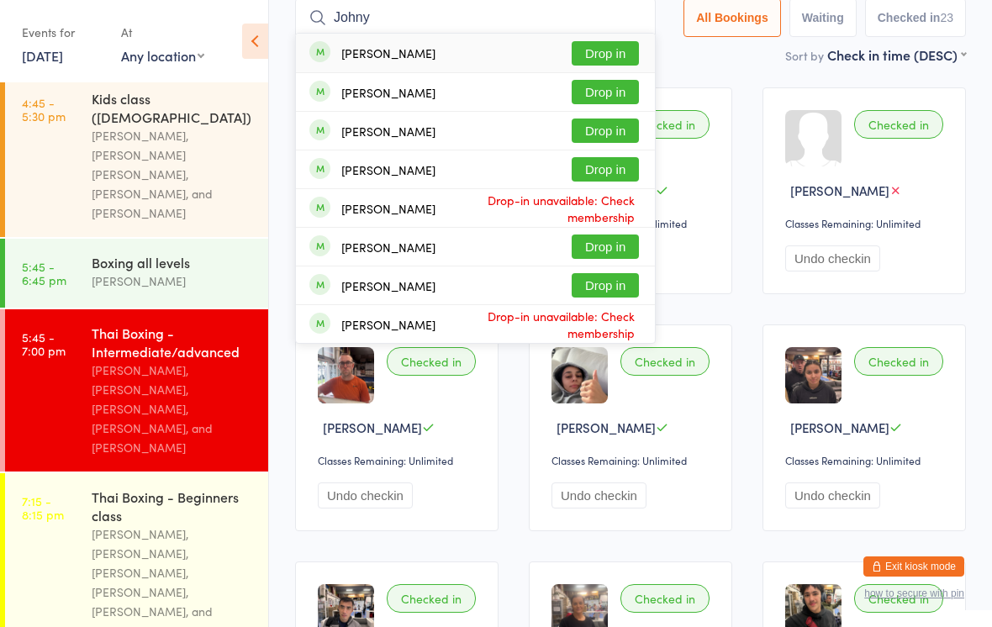
type input "Johny"
click at [608, 46] on button "Drop in" at bounding box center [605, 53] width 67 height 24
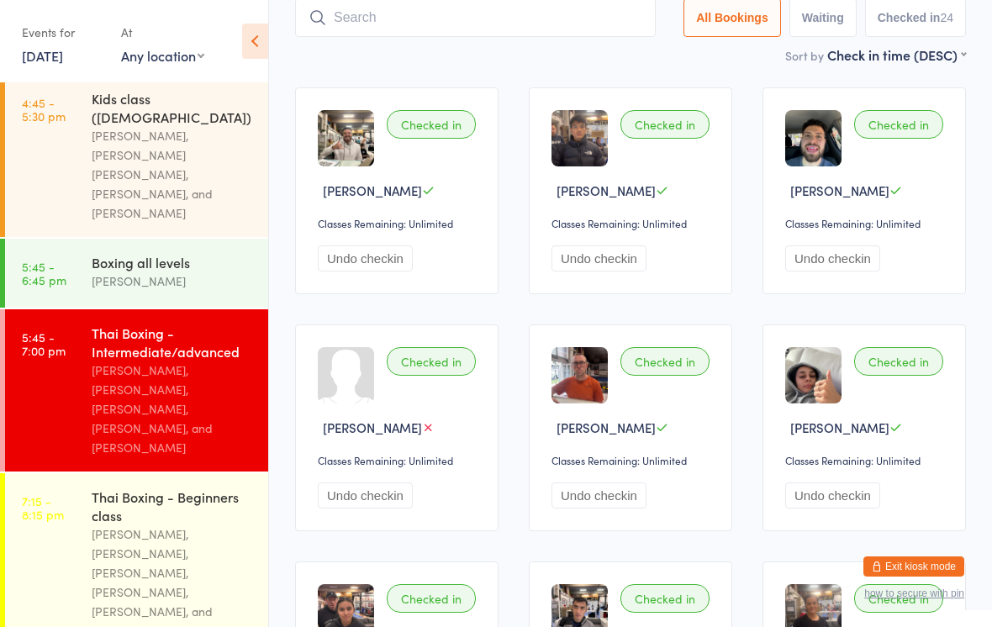
click at [472, 37] on input "search" at bounding box center [475, 17] width 361 height 39
click at [484, 25] on input "search" at bounding box center [475, 17] width 361 height 39
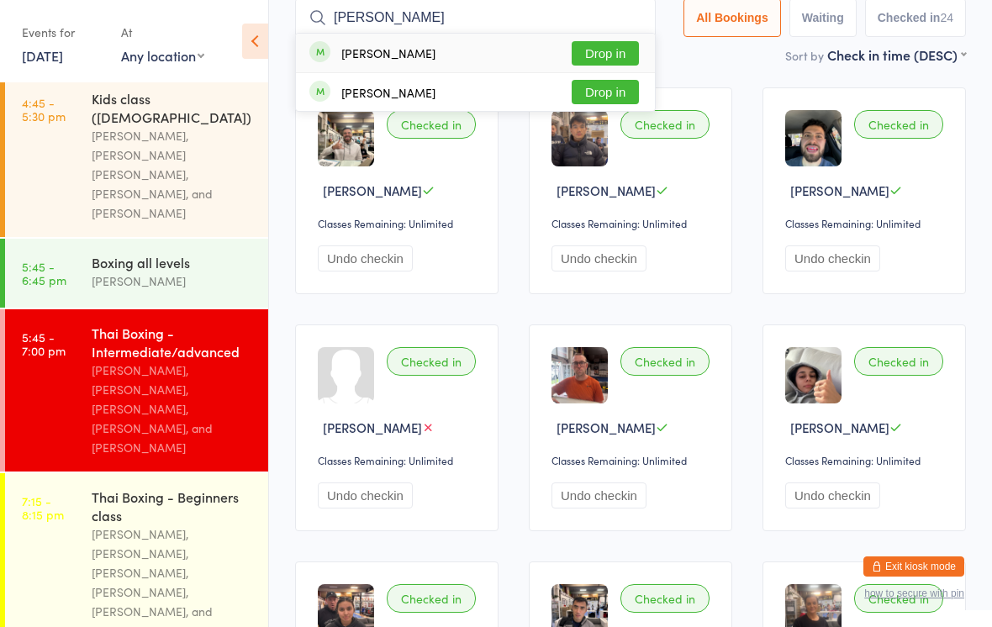
type input "[PERSON_NAME]"
click at [606, 44] on button "Drop in" at bounding box center [605, 53] width 67 height 24
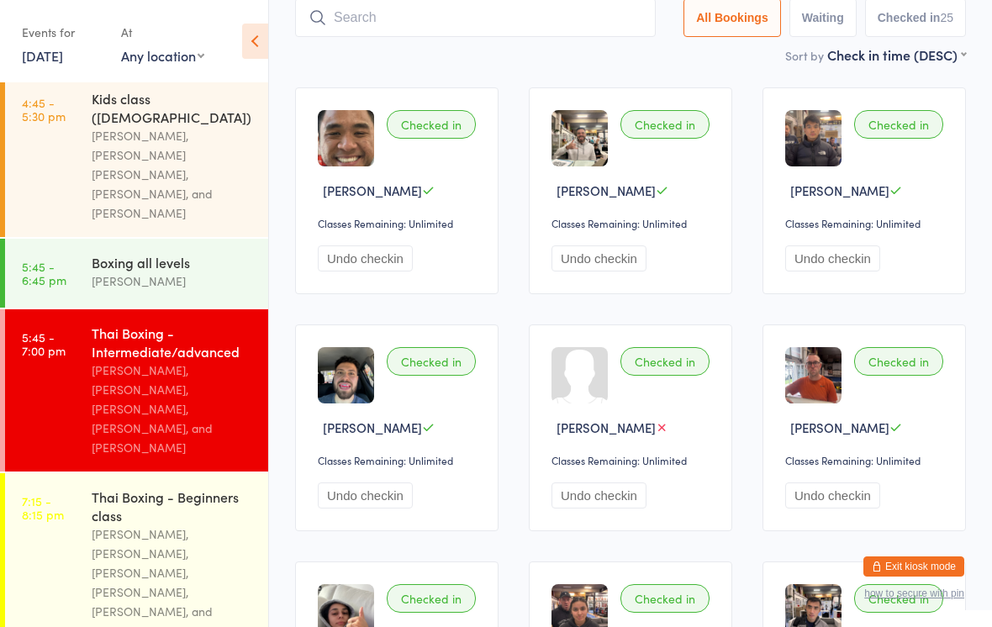
click at [389, 30] on input "search" at bounding box center [475, 17] width 361 height 39
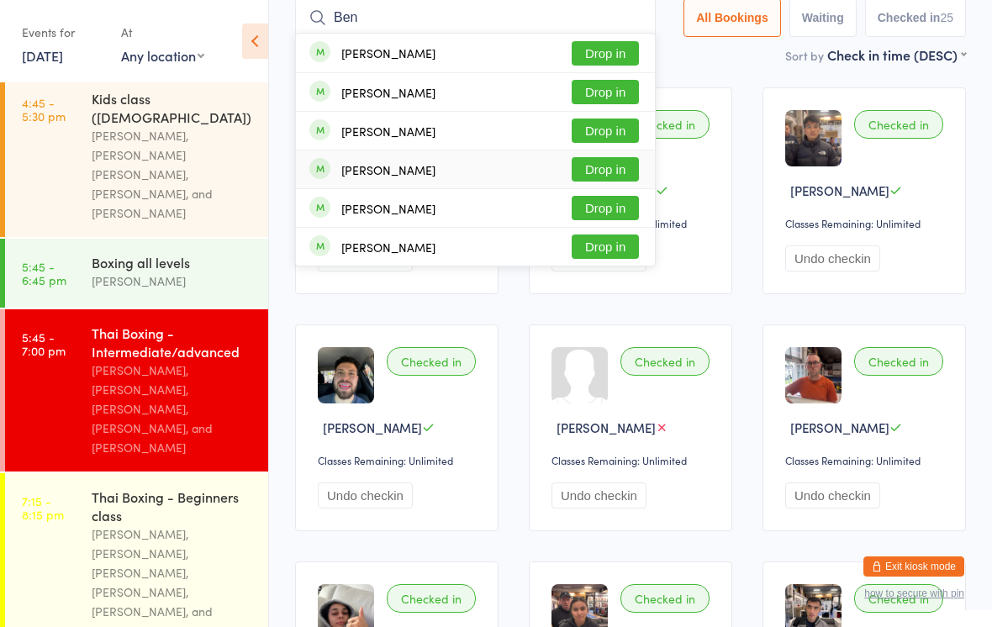
type input "Ben"
click at [368, 176] on div "[PERSON_NAME]" at bounding box center [388, 169] width 94 height 13
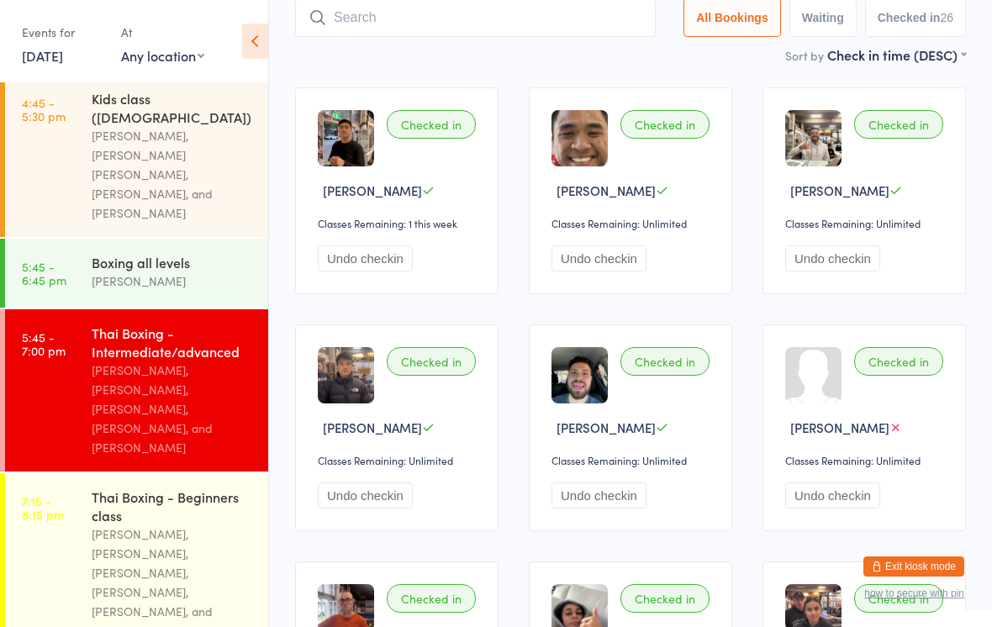
click at [570, 25] on input "search" at bounding box center [475, 17] width 361 height 39
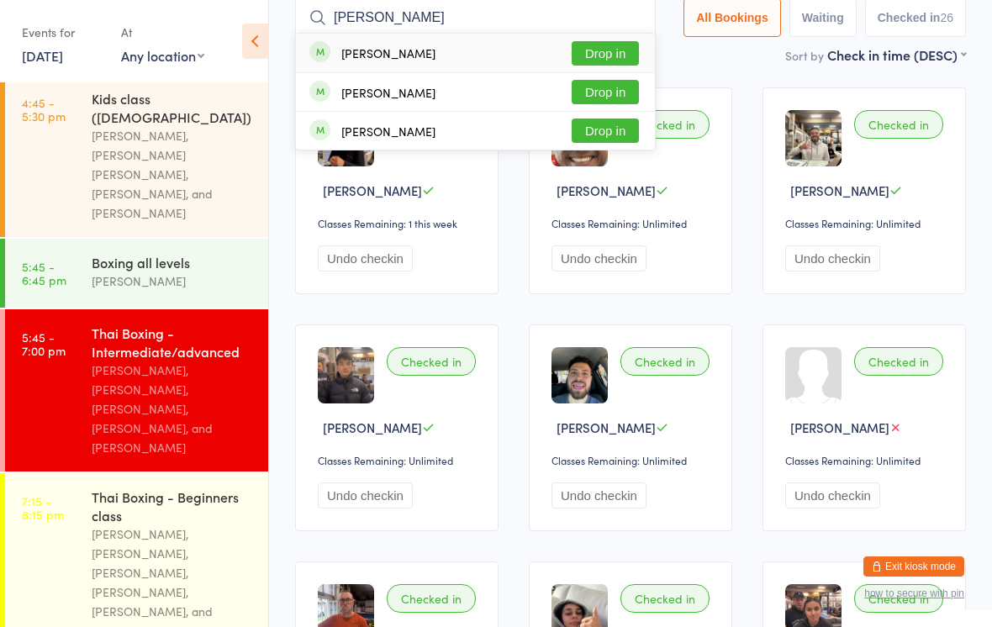
type input "[PERSON_NAME]"
click at [601, 93] on button "Drop in" at bounding box center [605, 92] width 67 height 24
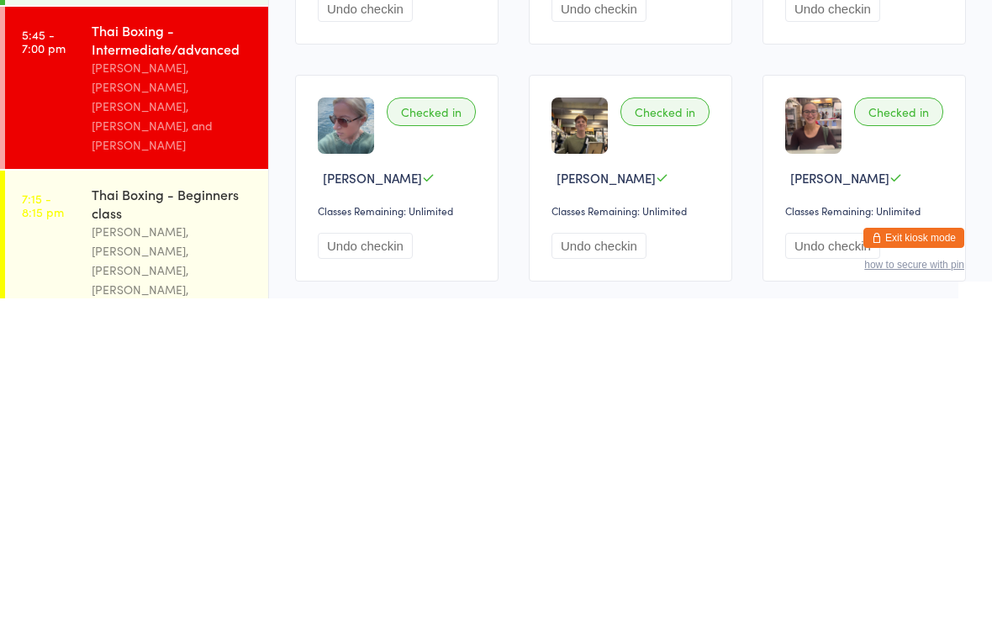
scroll to position [1895, 0]
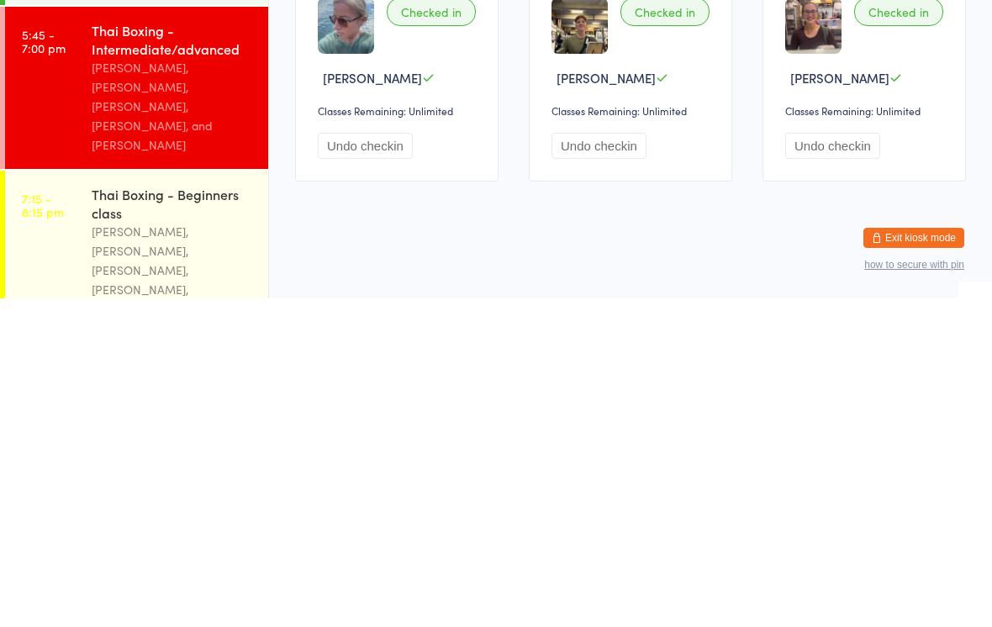
click at [174, 551] on div "[PERSON_NAME], [PERSON_NAME], [PERSON_NAME], [PERSON_NAME], [PERSON_NAME], and …" at bounding box center [173, 609] width 162 height 116
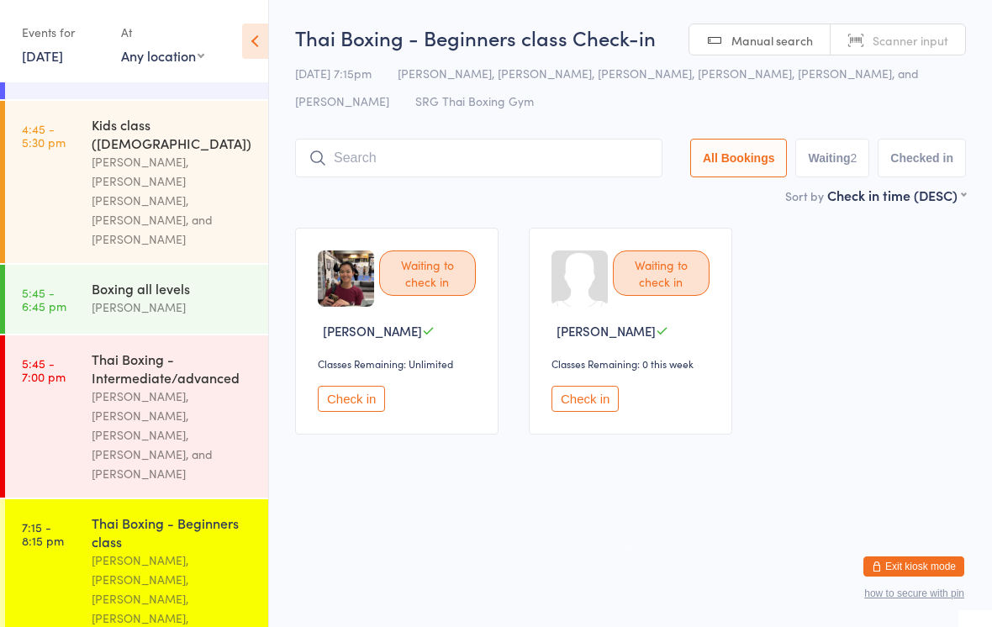
click at [484, 177] on input "search" at bounding box center [479, 158] width 368 height 39
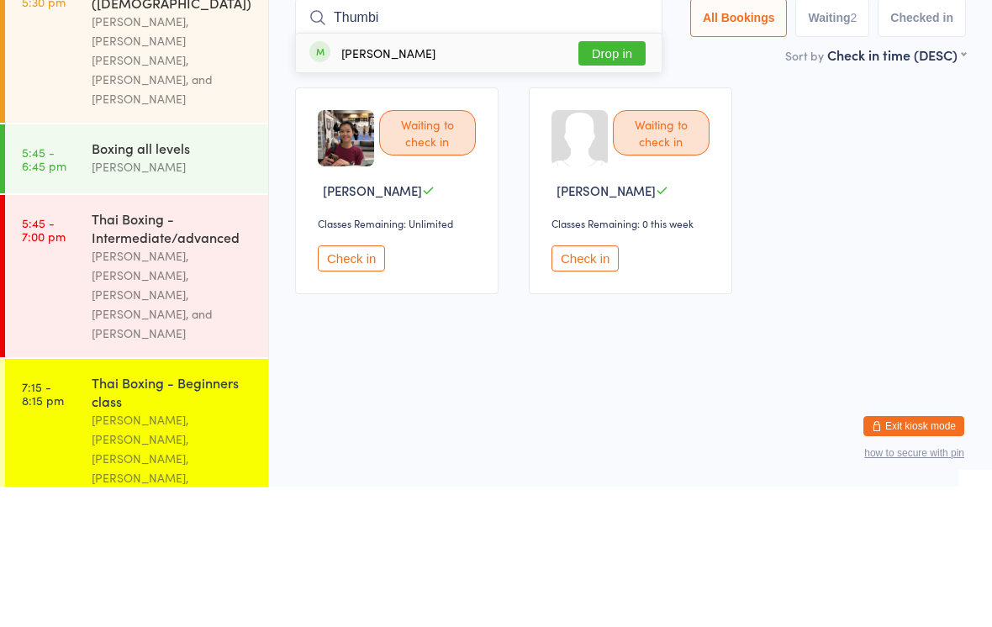
type input "Thumbi"
click at [608, 182] on button "Drop in" at bounding box center [612, 194] width 67 height 24
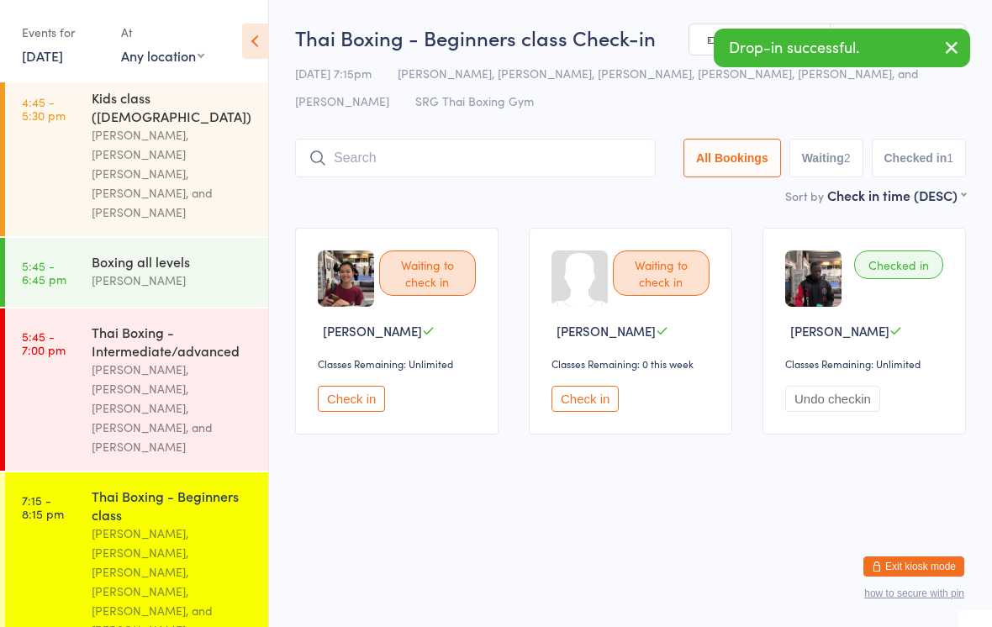
scroll to position [412, 0]
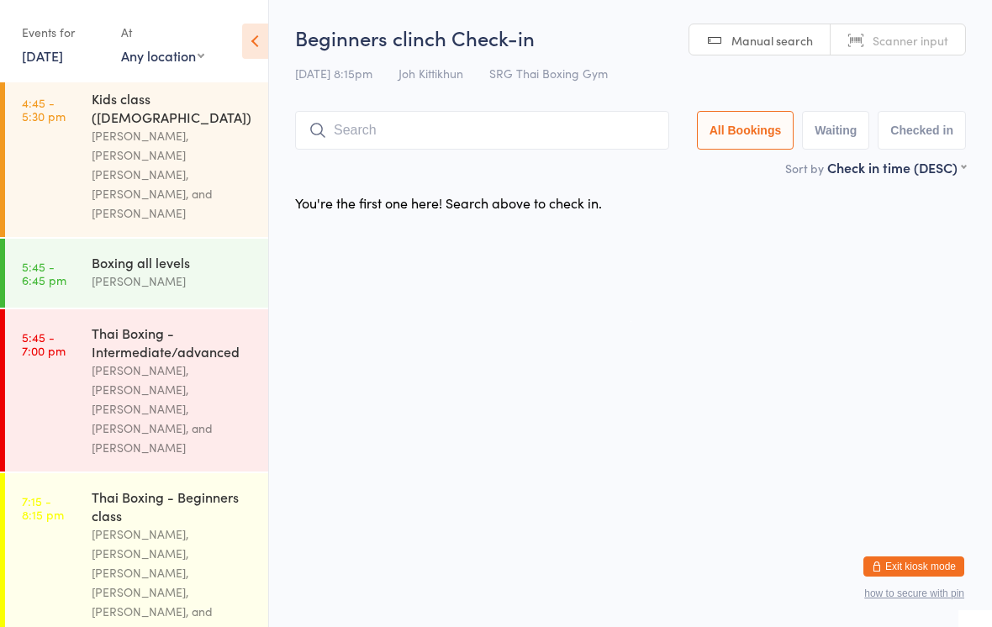
click at [516, 146] on input "search" at bounding box center [482, 130] width 374 height 39
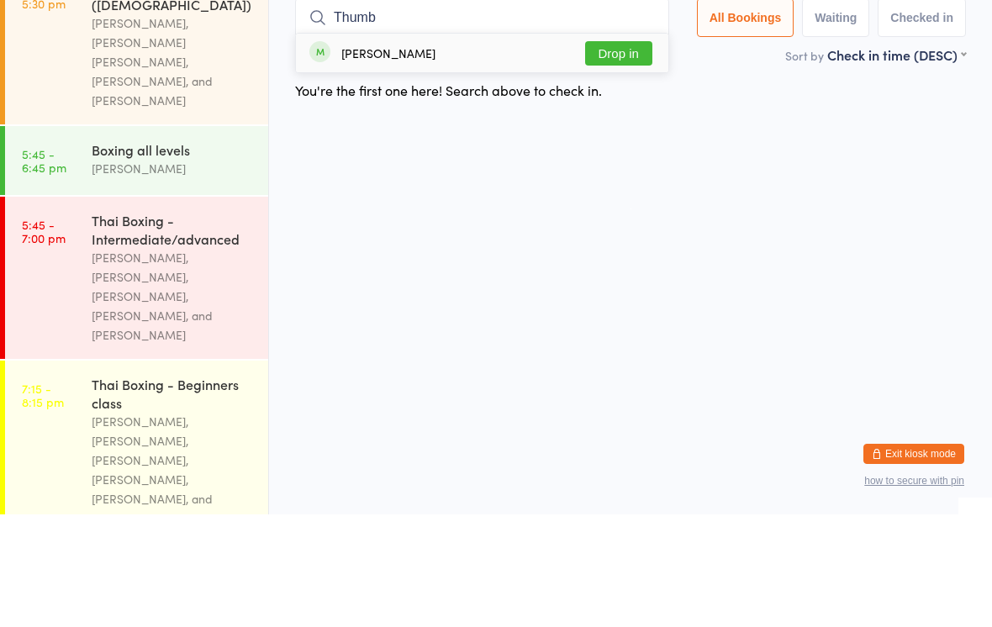
type input "Thumb"
click at [617, 154] on button "Drop in" at bounding box center [618, 166] width 67 height 24
